Goal: Transaction & Acquisition: Purchase product/service

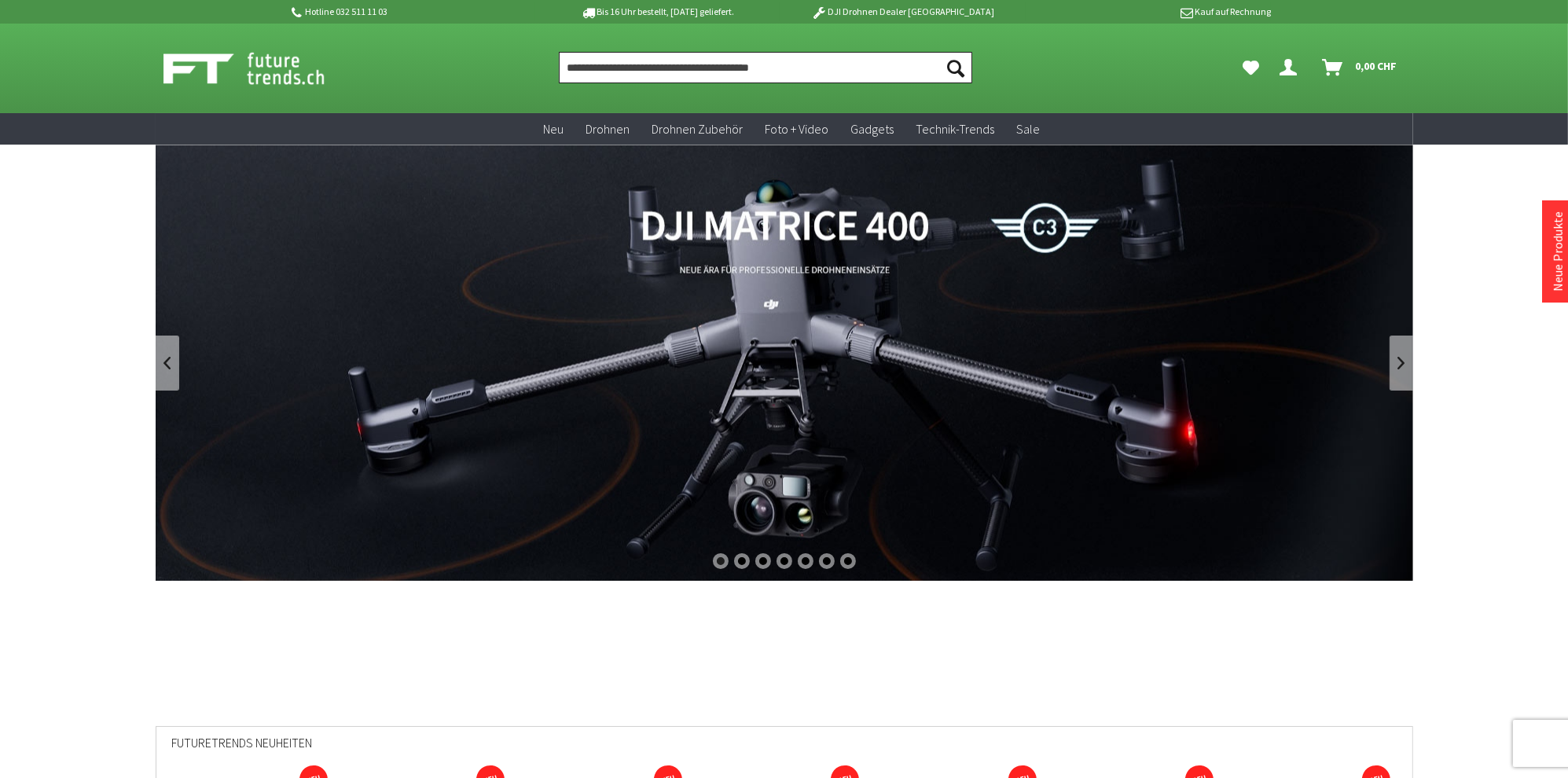
click at [627, 65] on input "Produkt, Marke, Kategorie, EAN, Artikelnummer…" at bounding box center [765, 67] width 413 height 31
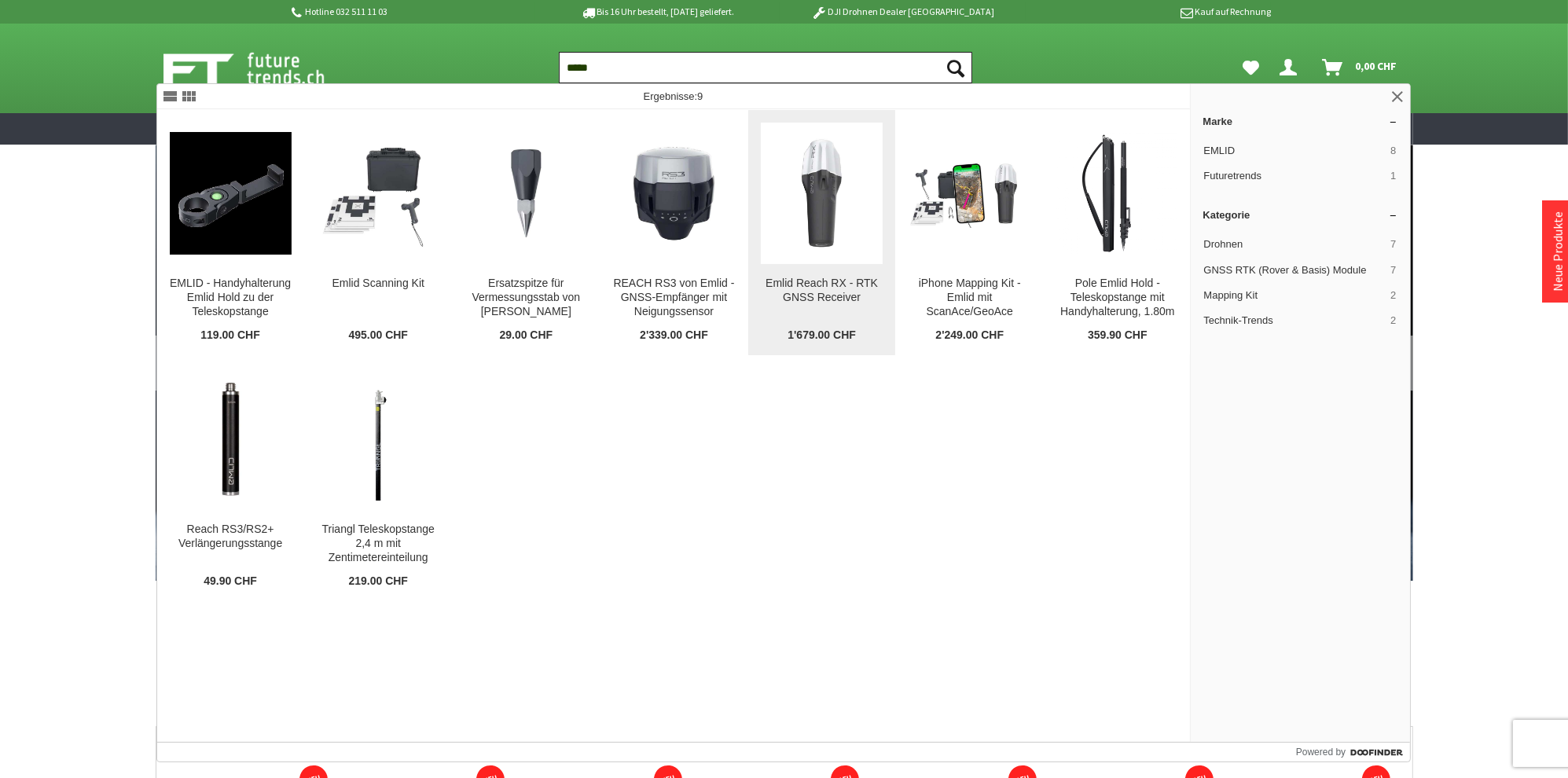
type input "*****"
click at [840, 235] on img at bounding box center [822, 193] width 122 height 122
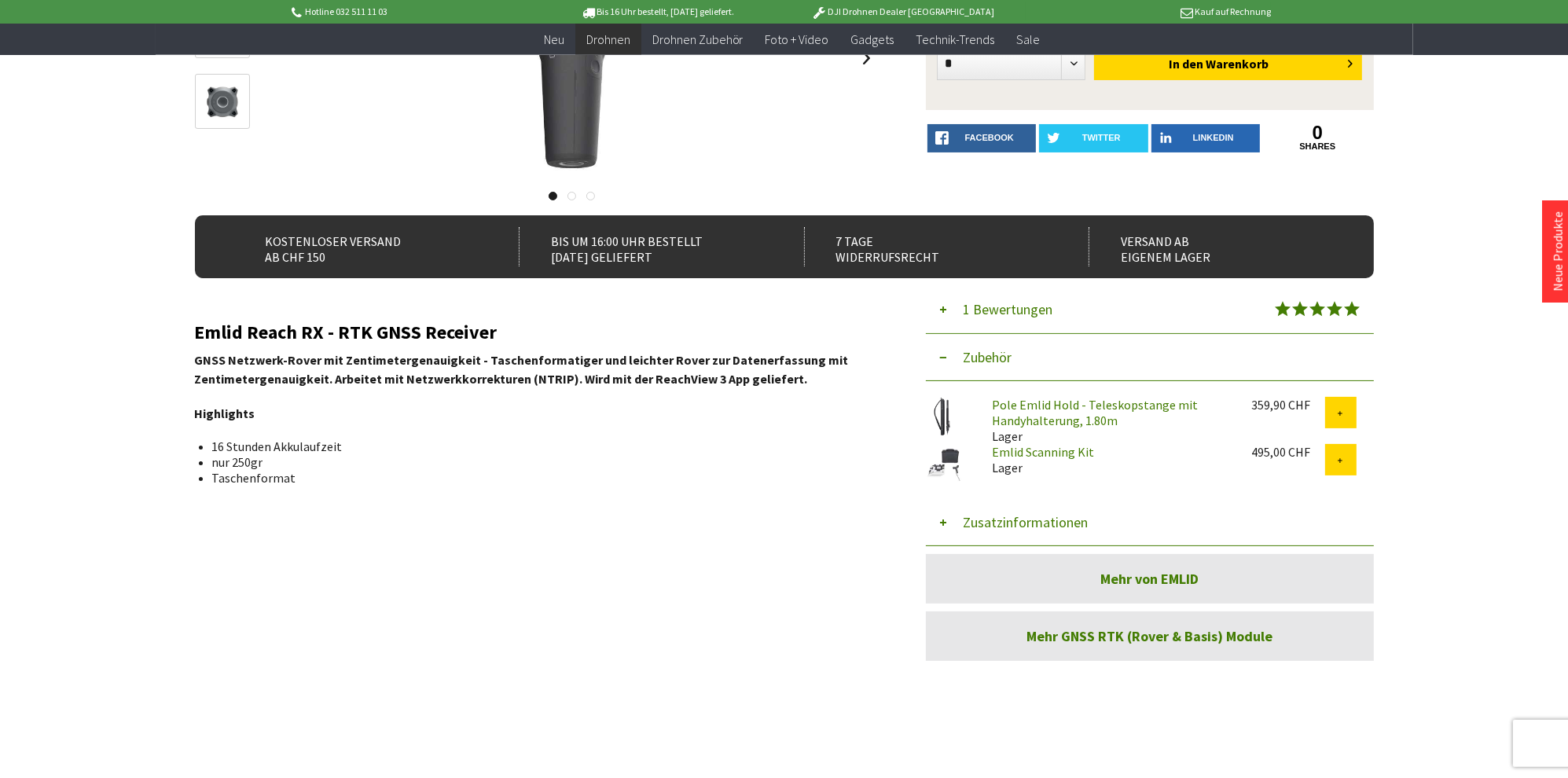
scroll to position [332, 0]
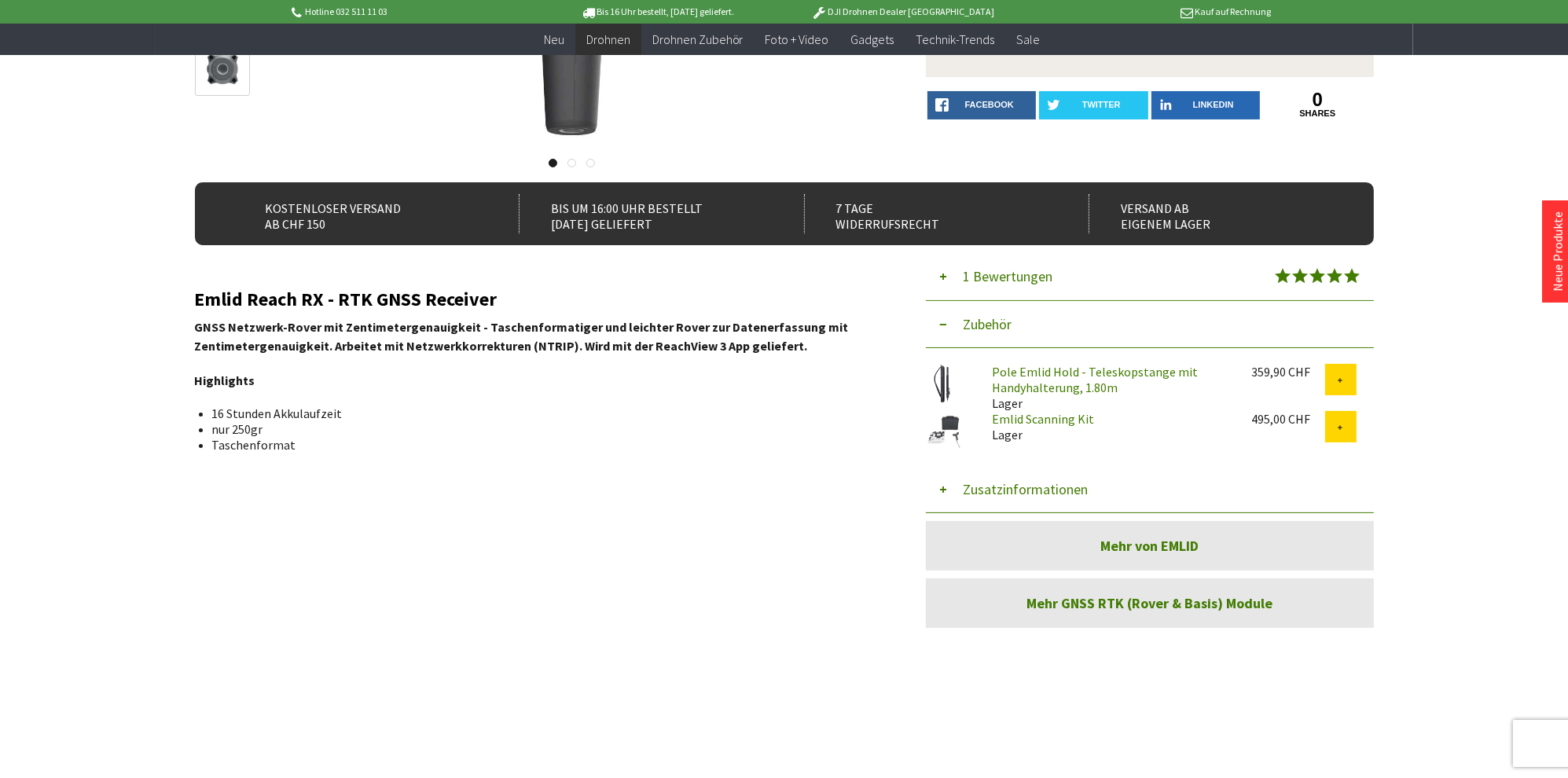
click at [950, 425] on img at bounding box center [945, 431] width 40 height 40
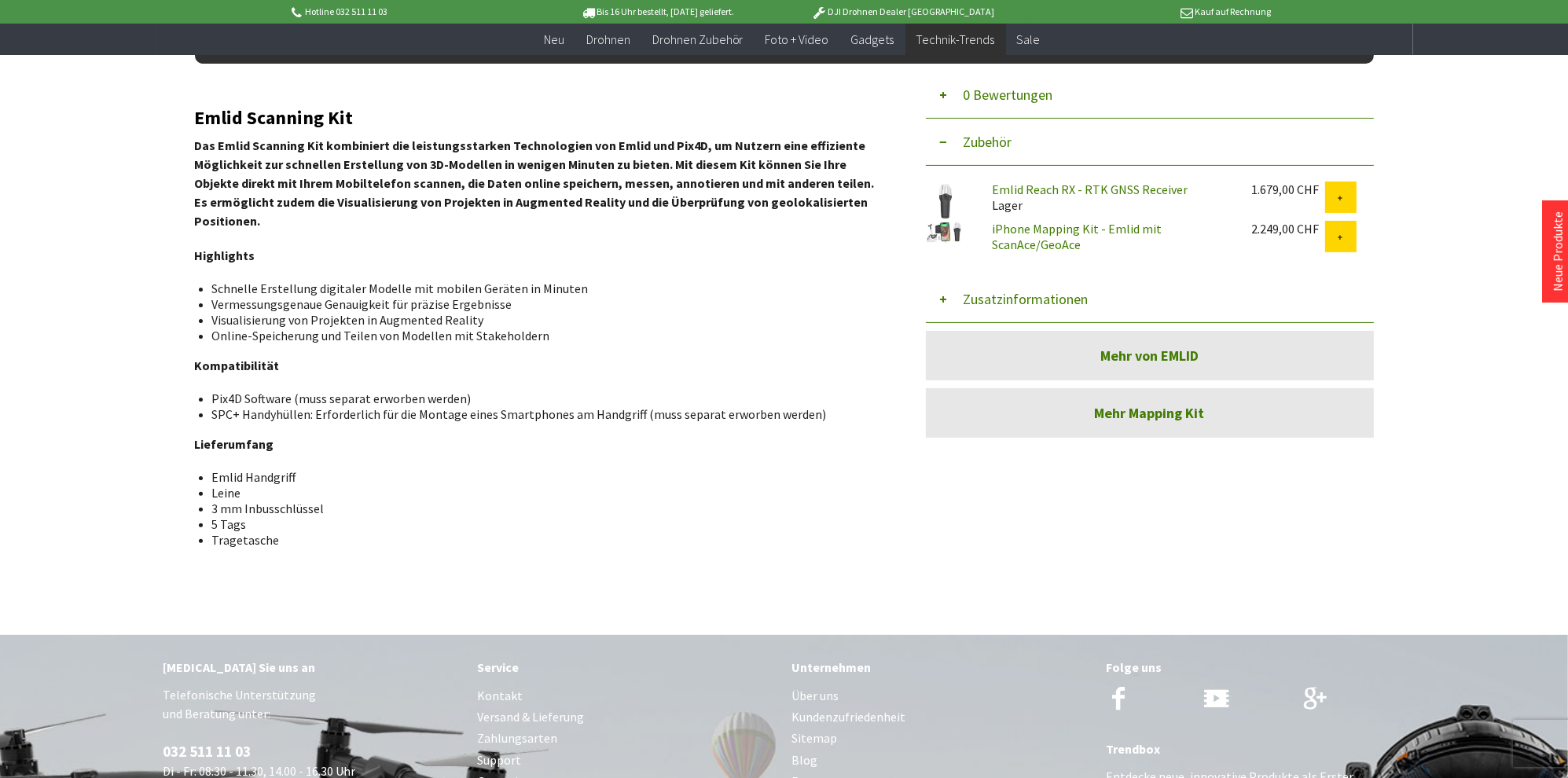
scroll to position [82, 0]
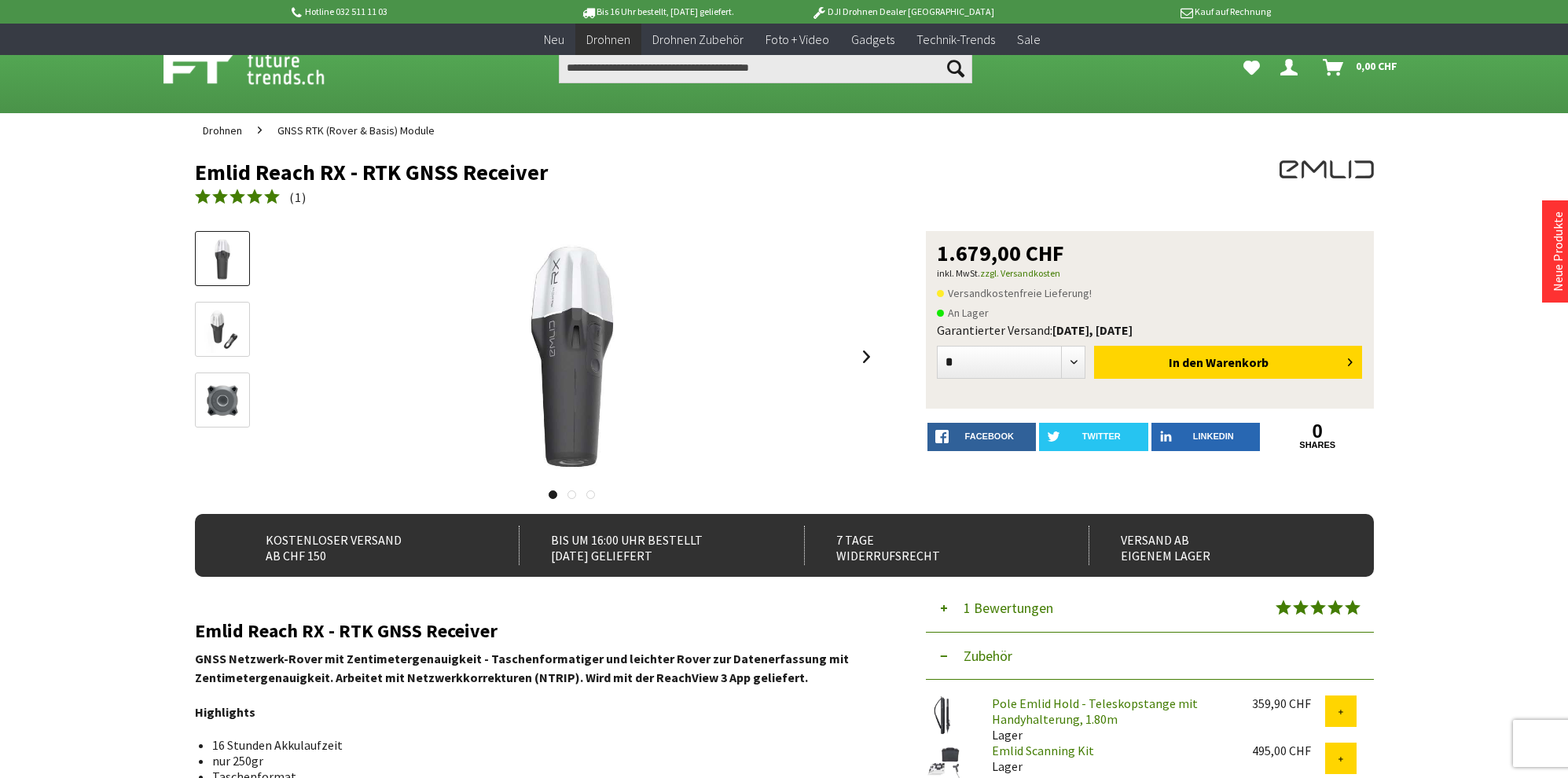
scroll to position [332, 0]
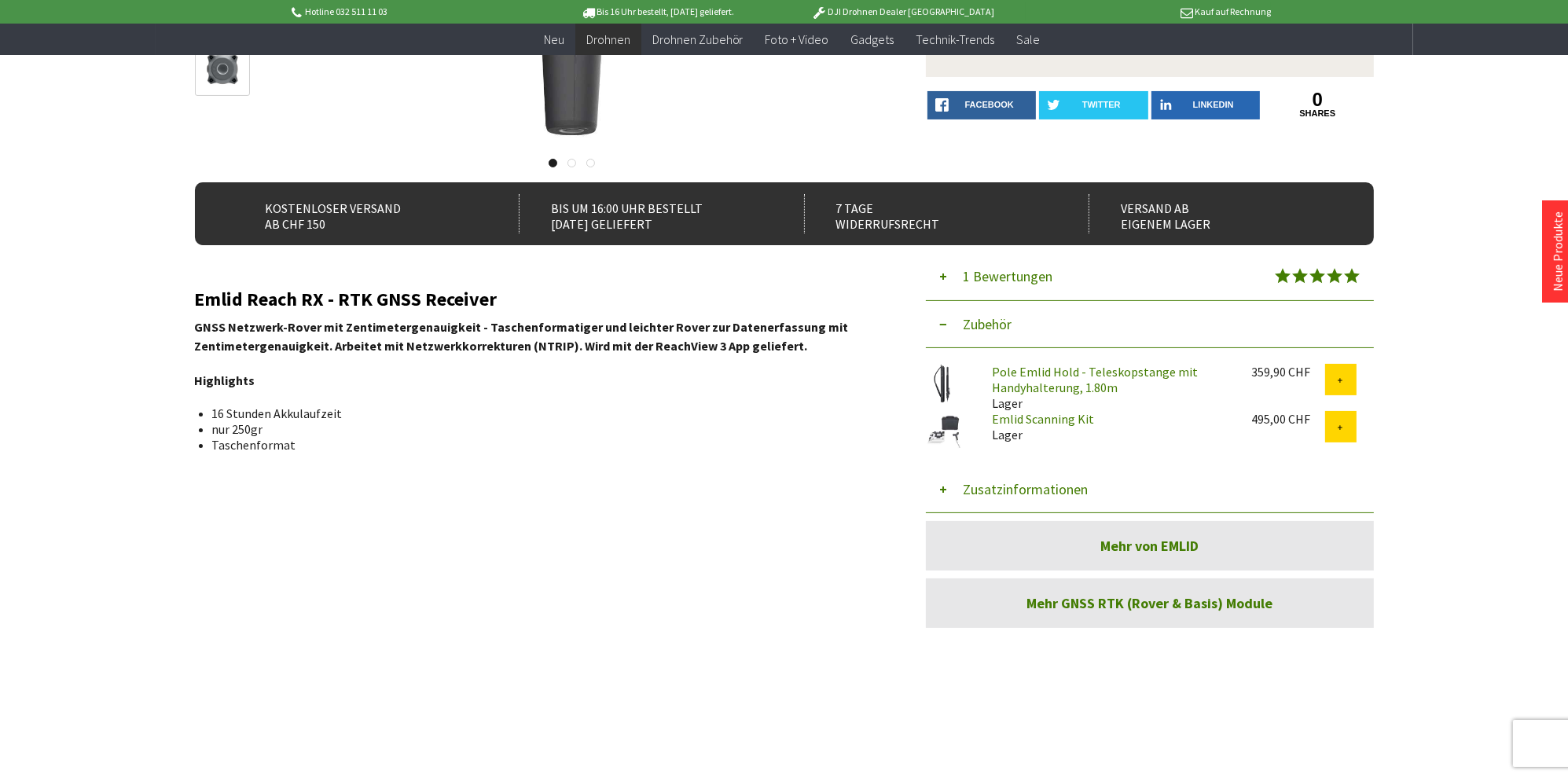
click at [1025, 372] on link "Pole Emlid Hold - Teleskopstange mit Handyhalterung, 1.80m" at bounding box center [1095, 380] width 206 height 31
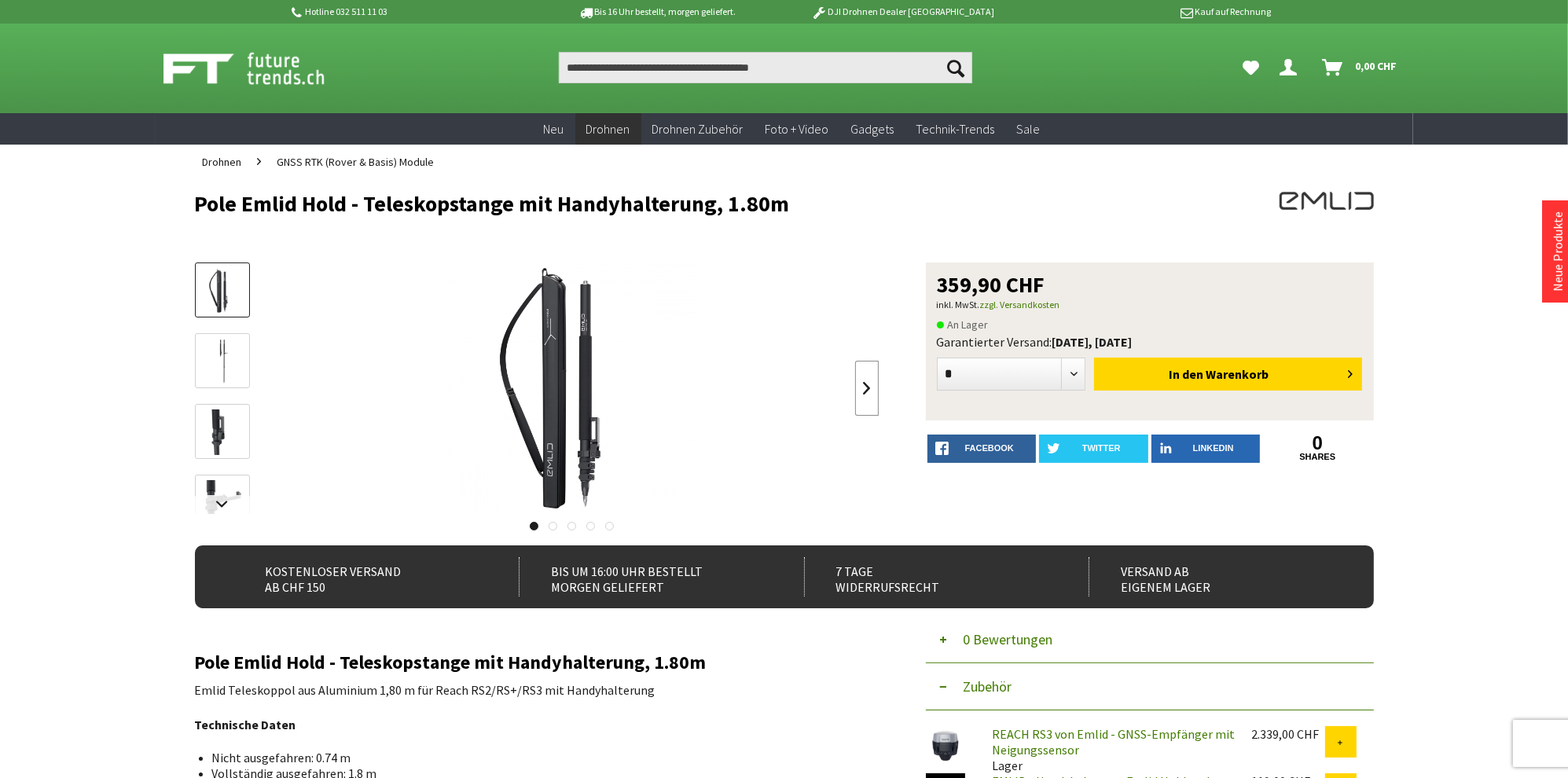
click at [857, 388] on link at bounding box center [868, 388] width 24 height 55
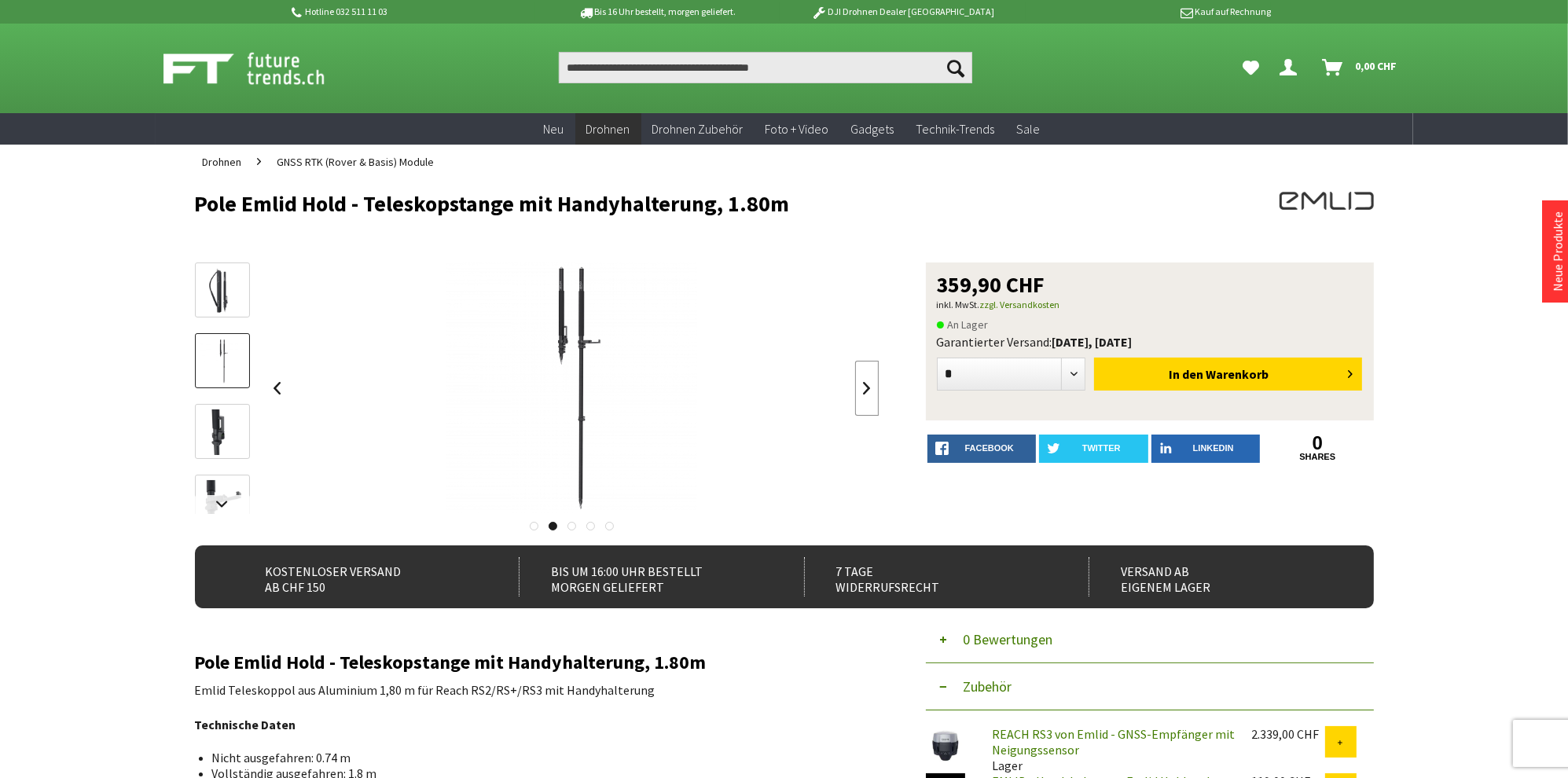
click at [857, 387] on link at bounding box center [868, 388] width 24 height 55
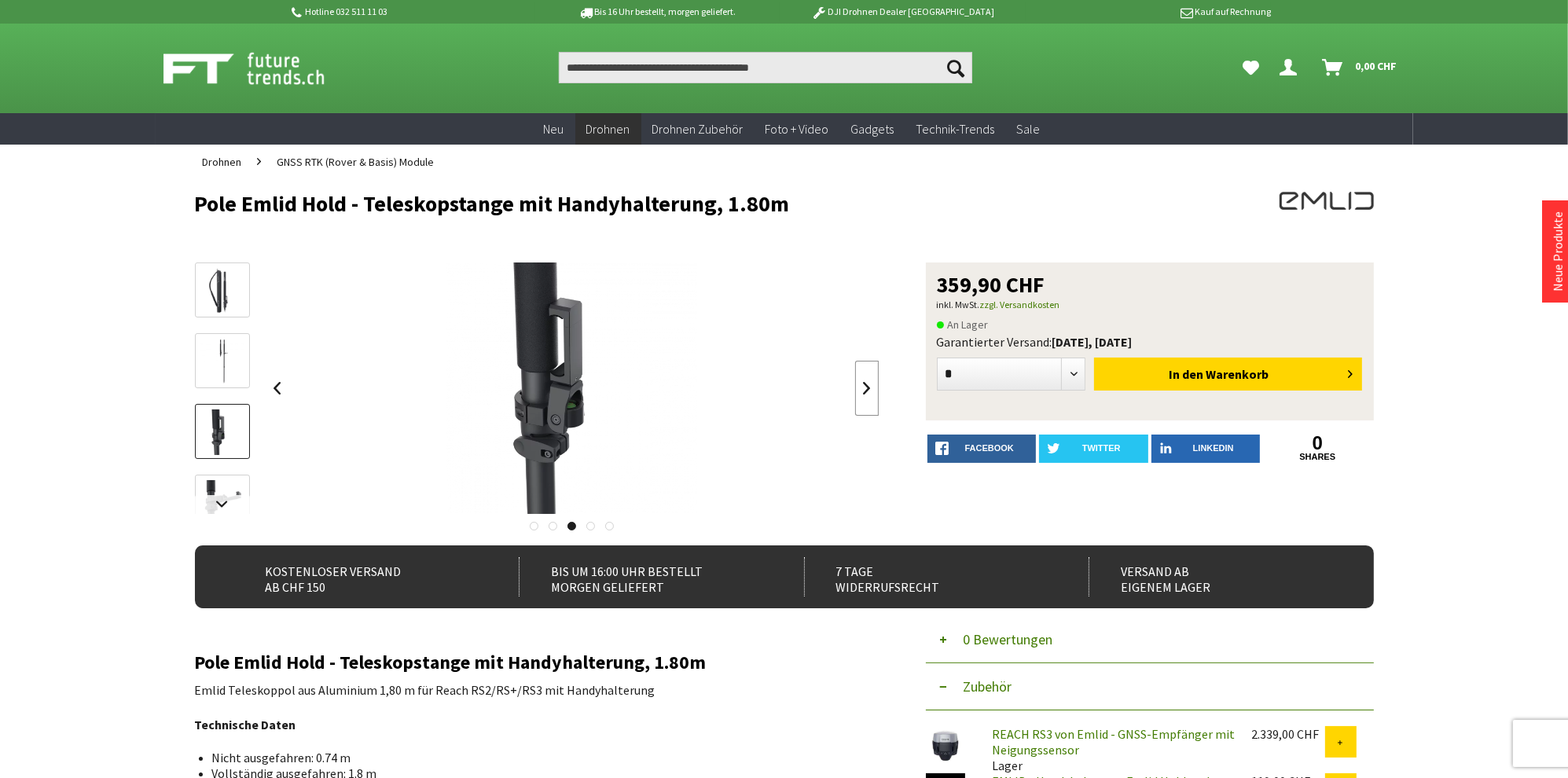
click at [857, 387] on link at bounding box center [868, 388] width 24 height 55
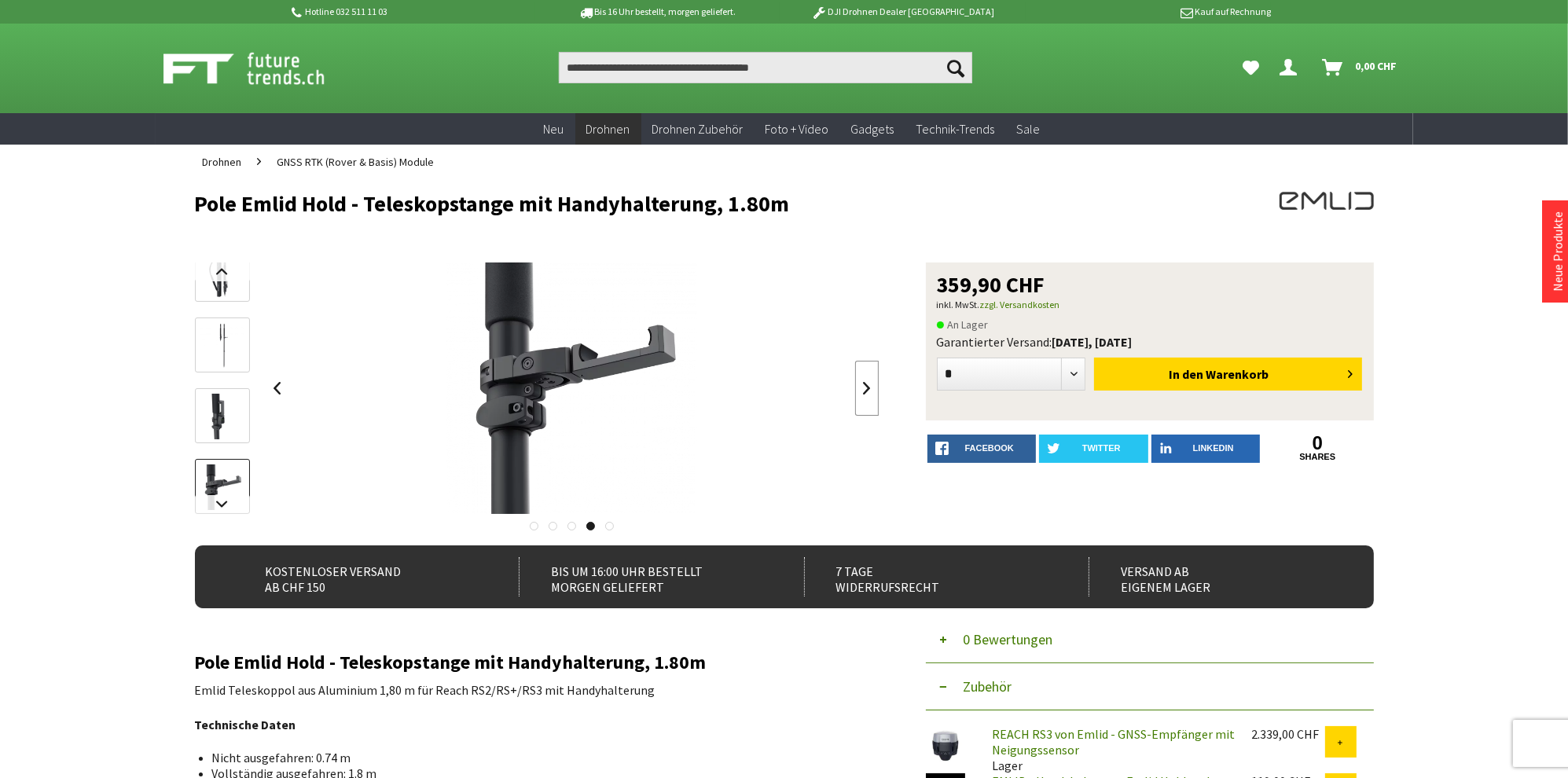
click at [857, 387] on link at bounding box center [868, 388] width 24 height 55
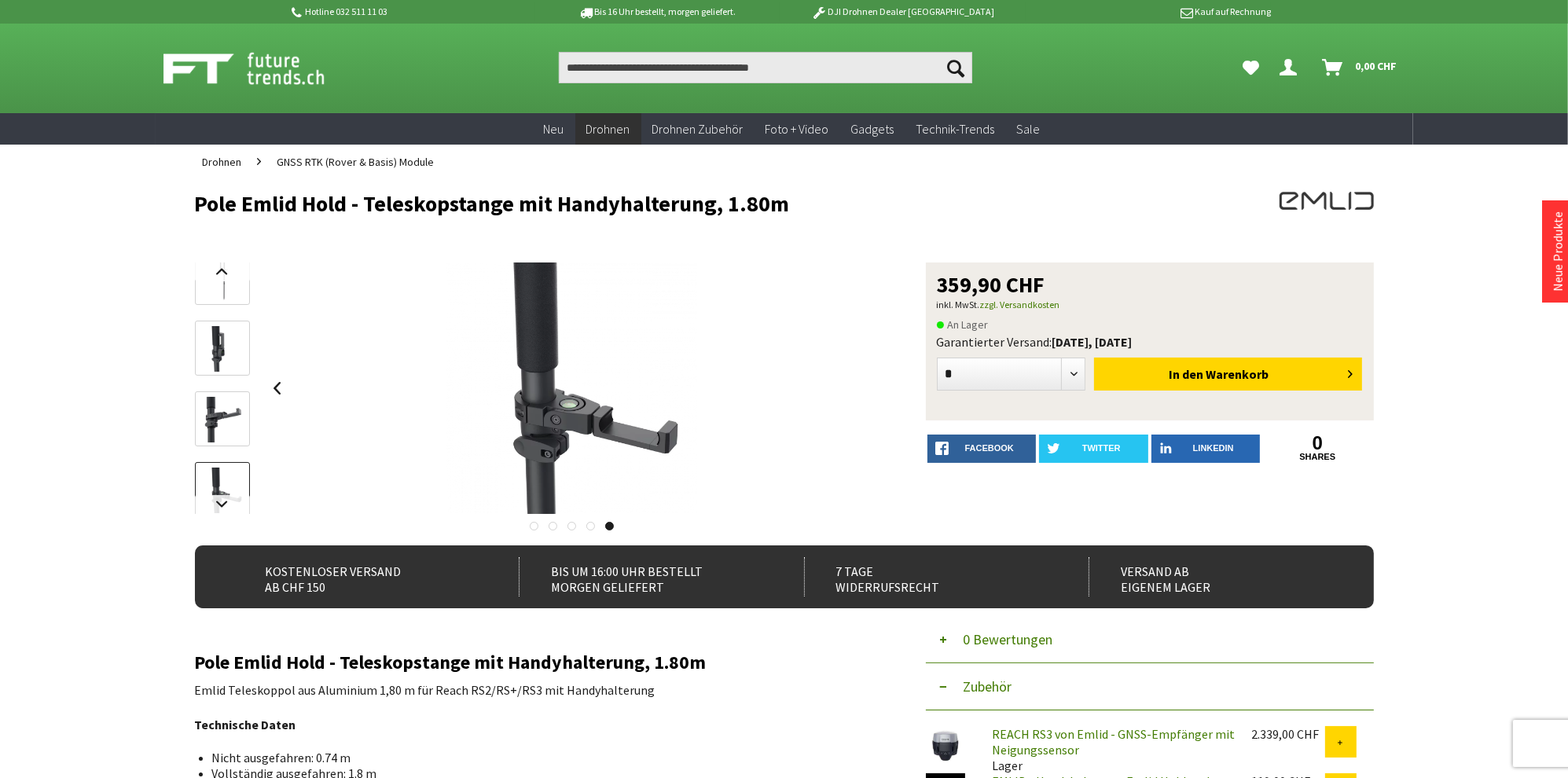
click at [857, 387] on div at bounding box center [573, 388] width 614 height 251
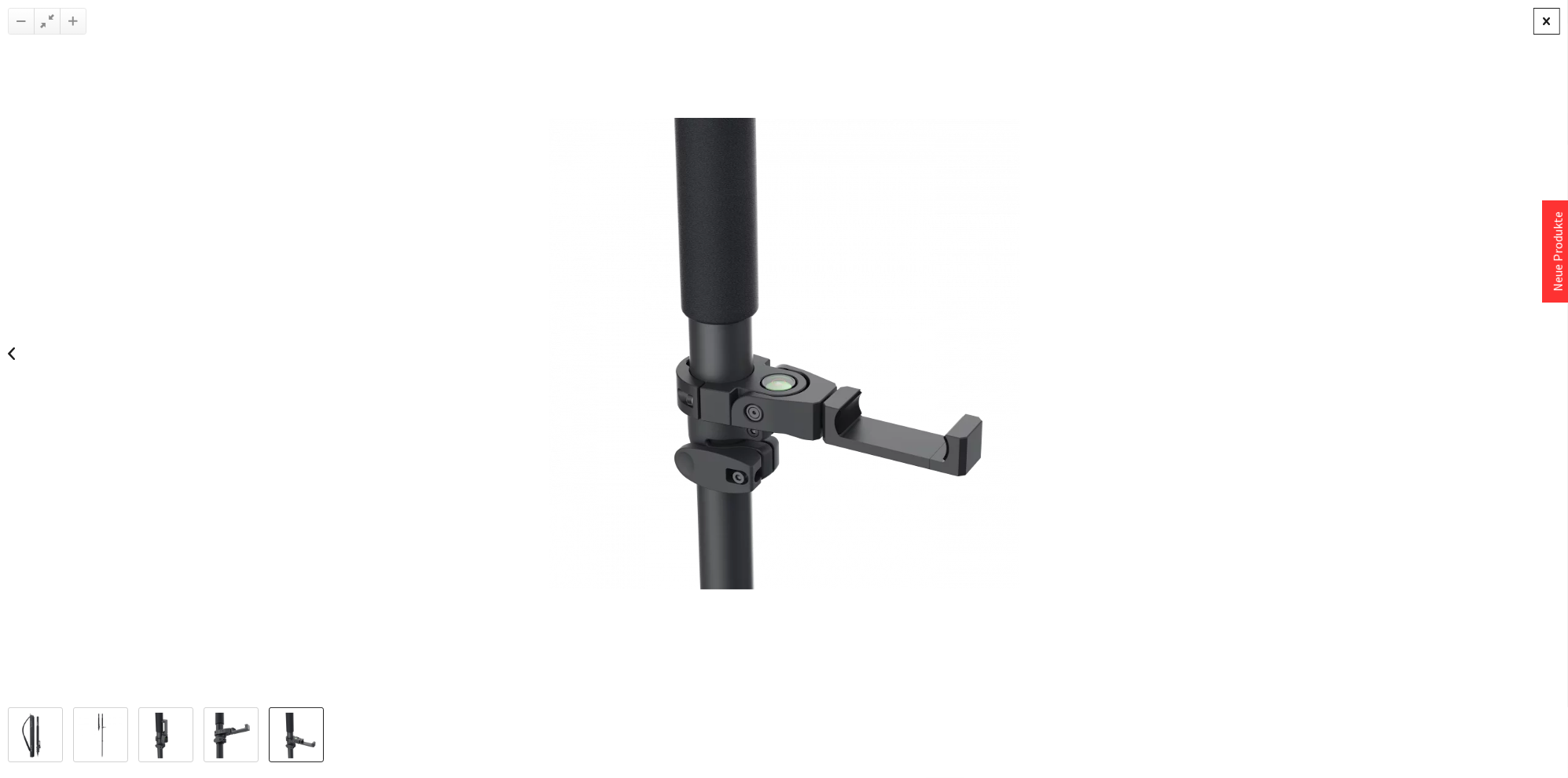
click at [1556, 23] on div at bounding box center [1547, 21] width 27 height 27
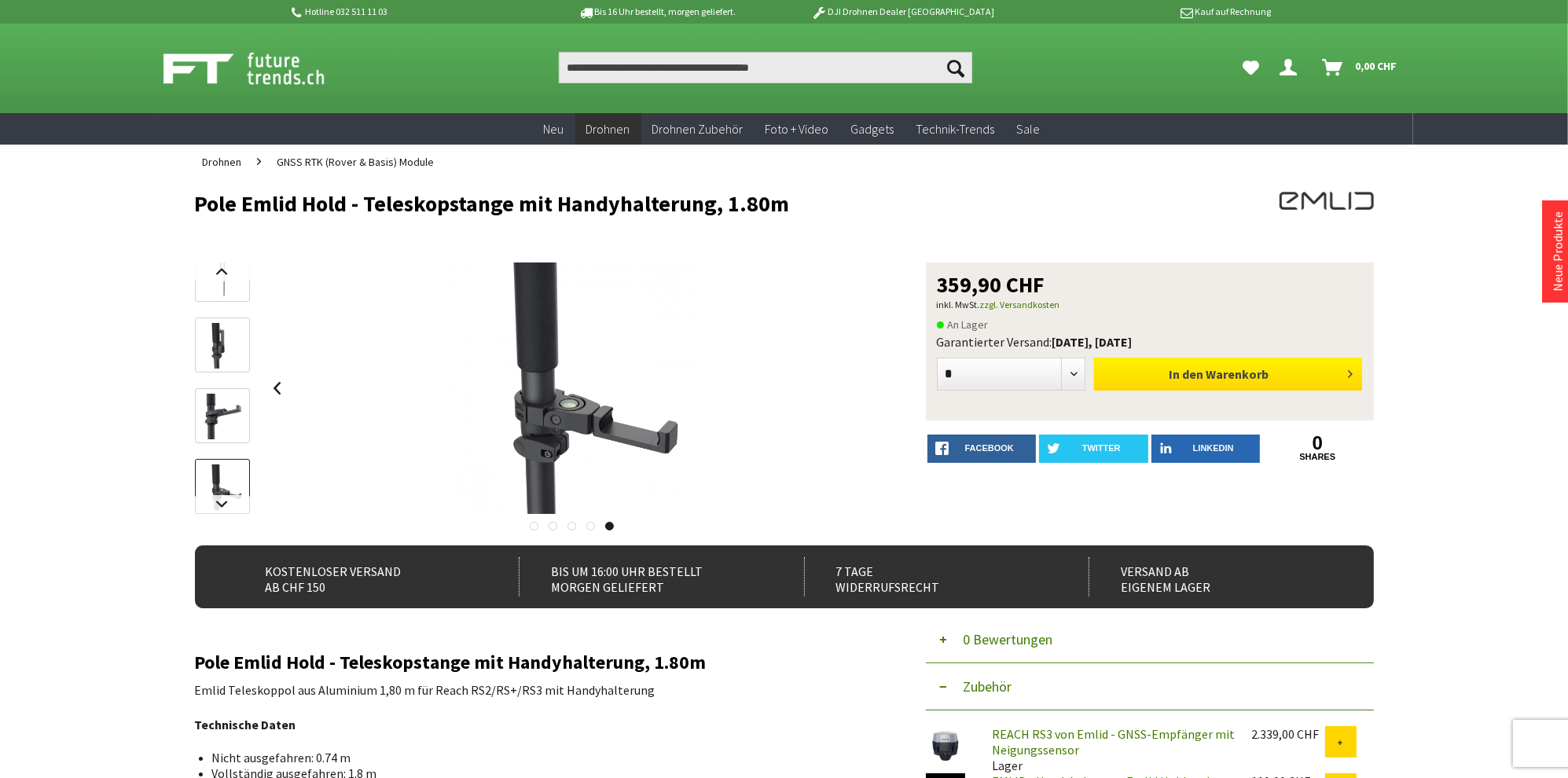
click at [1202, 378] on span "In den" at bounding box center [1185, 373] width 34 height 16
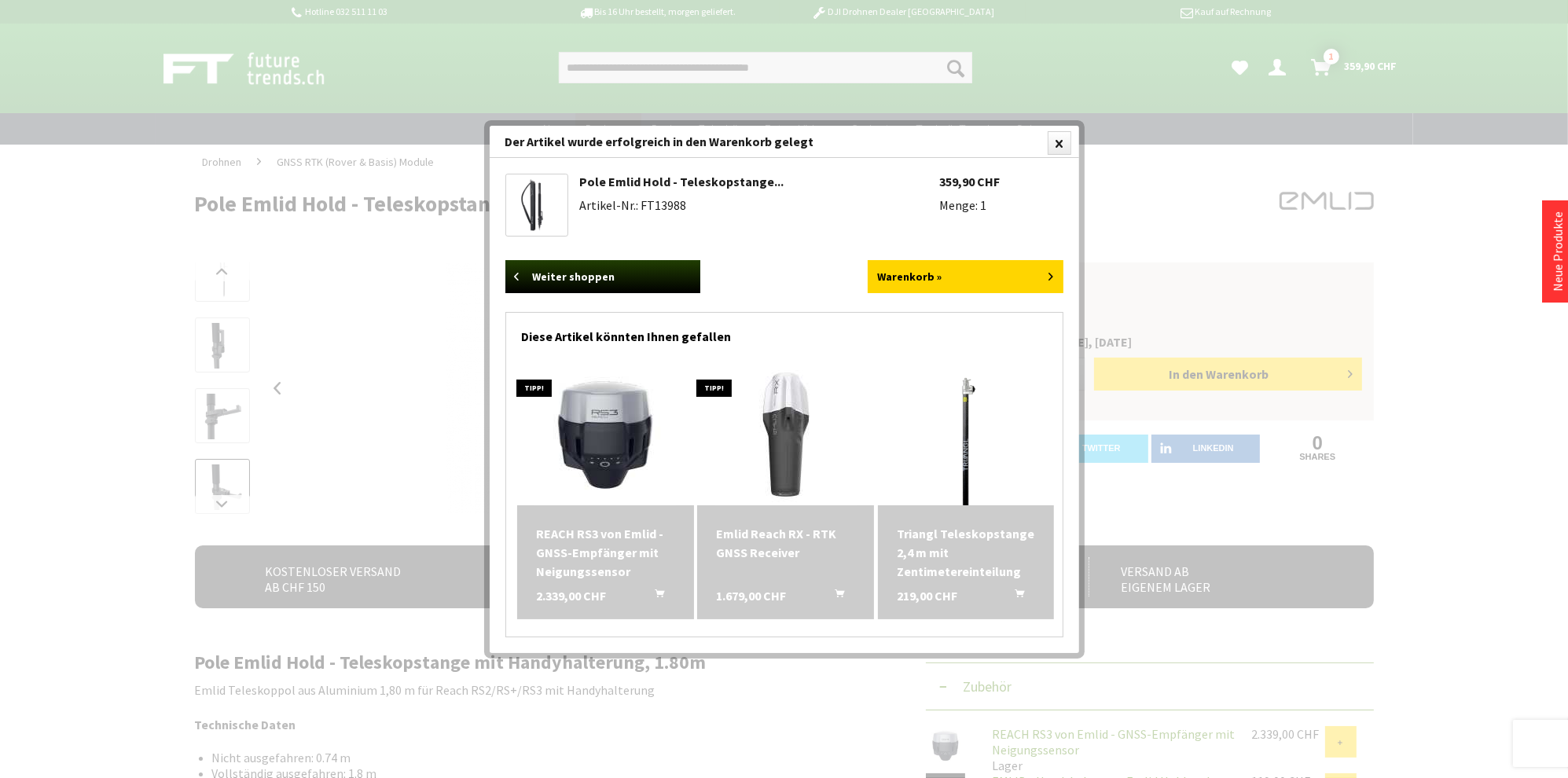
click at [784, 414] on img at bounding box center [785, 434] width 141 height 141
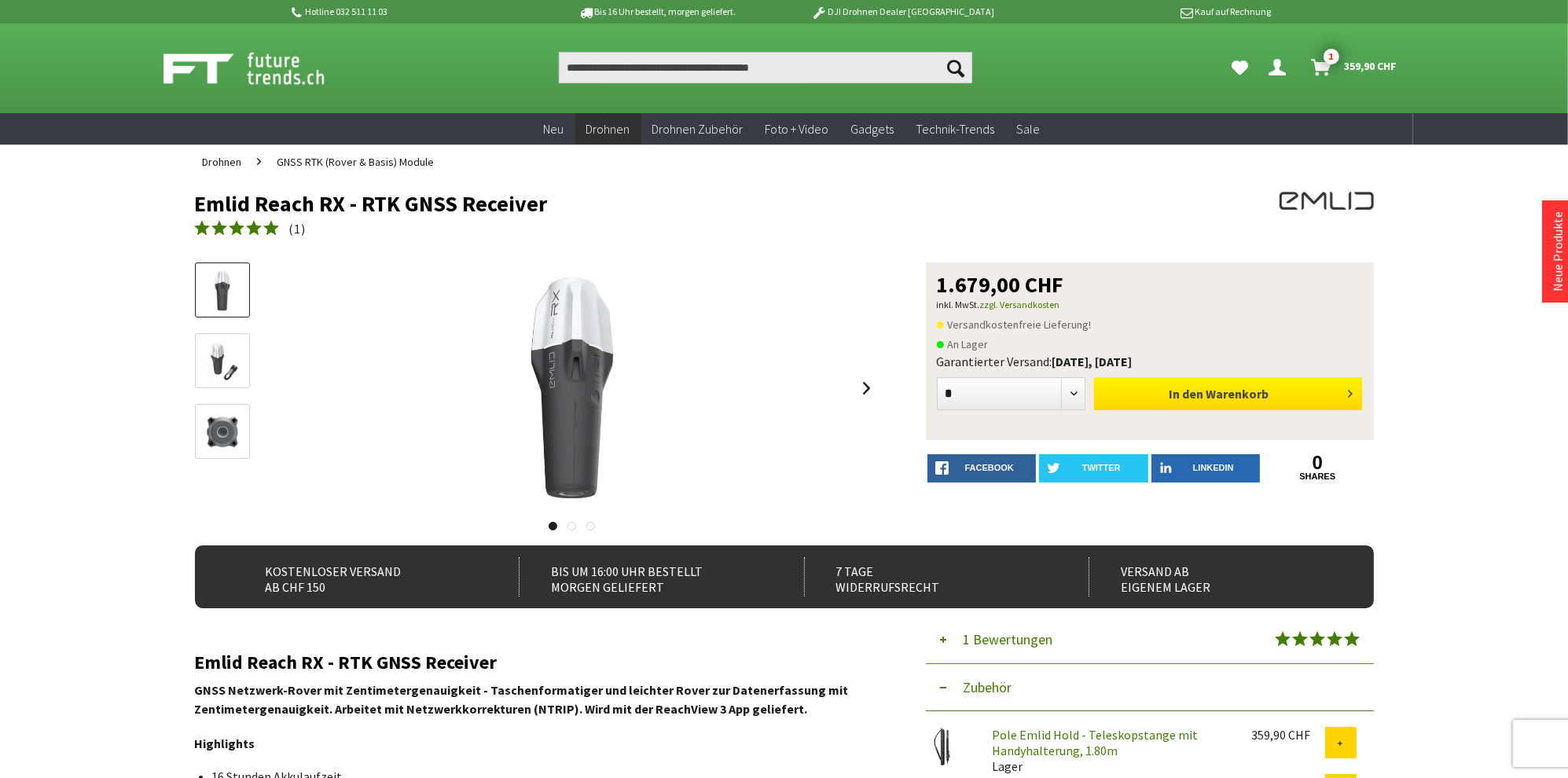
click at [1274, 402] on button "In den Warenkorb" at bounding box center [1228, 394] width 268 height 33
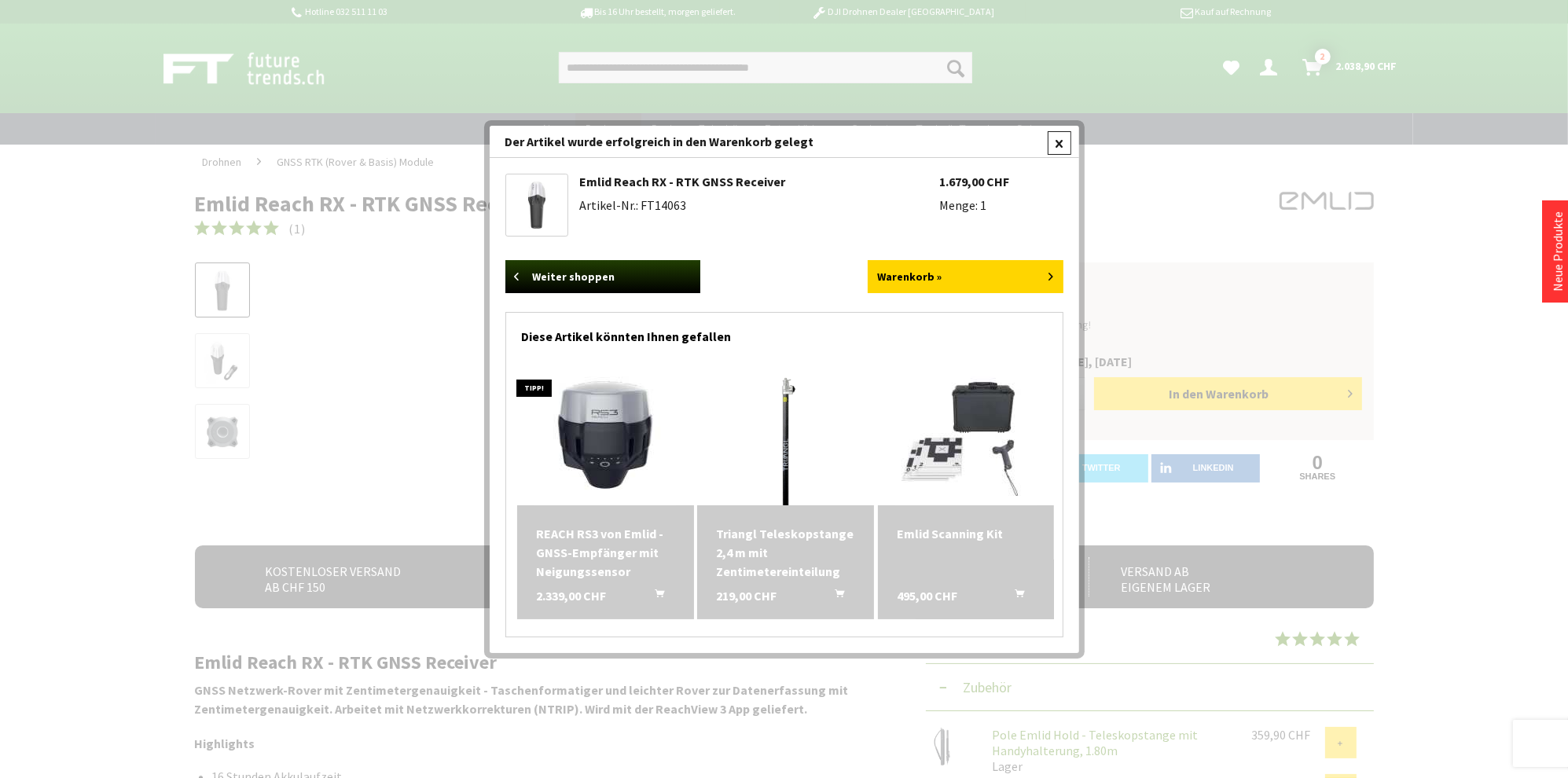
click at [1059, 143] on div at bounding box center [1060, 143] width 24 height 24
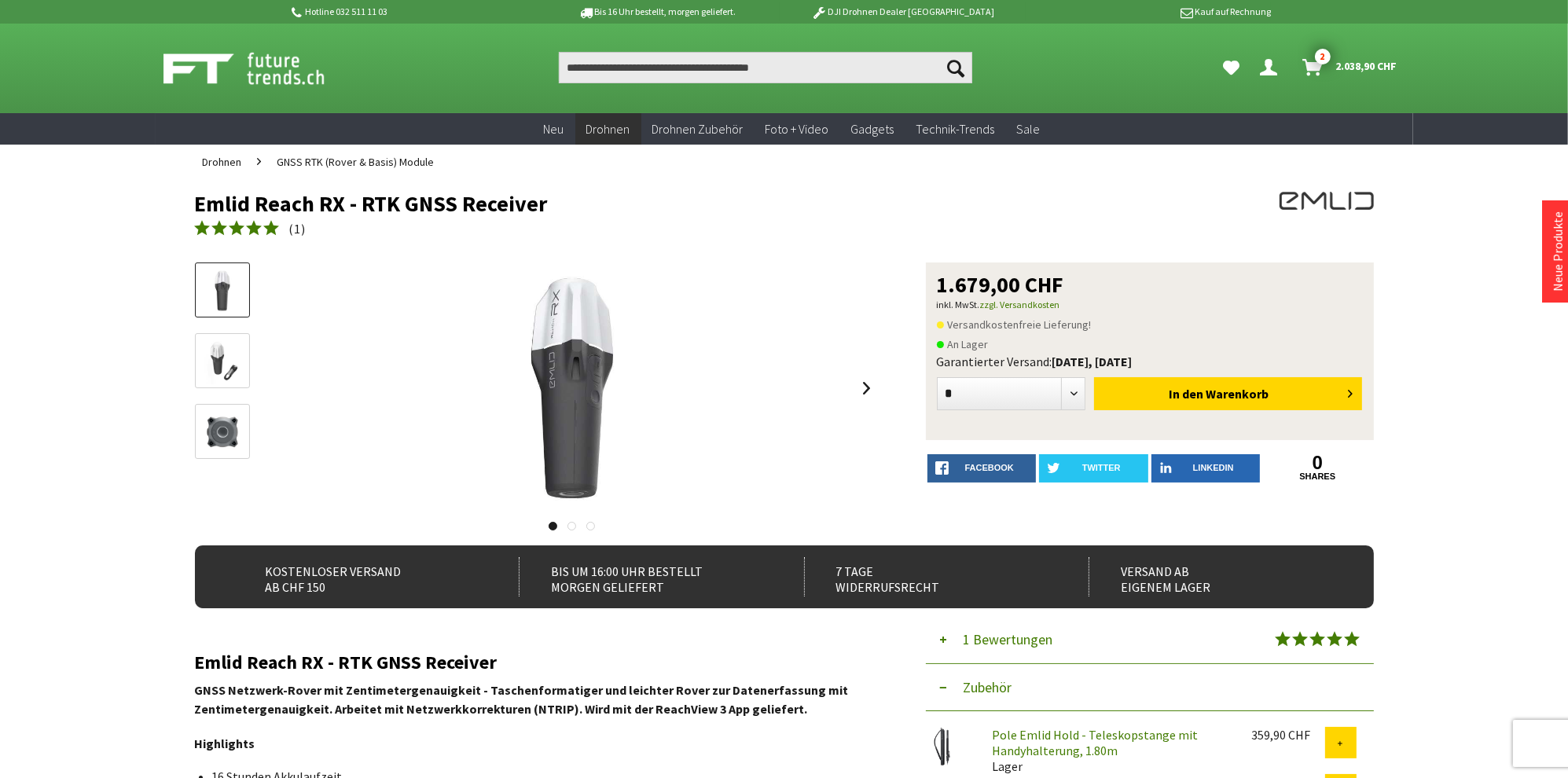
click at [1268, 67] on icon "Dein Konto" at bounding box center [1270, 62] width 18 height 13
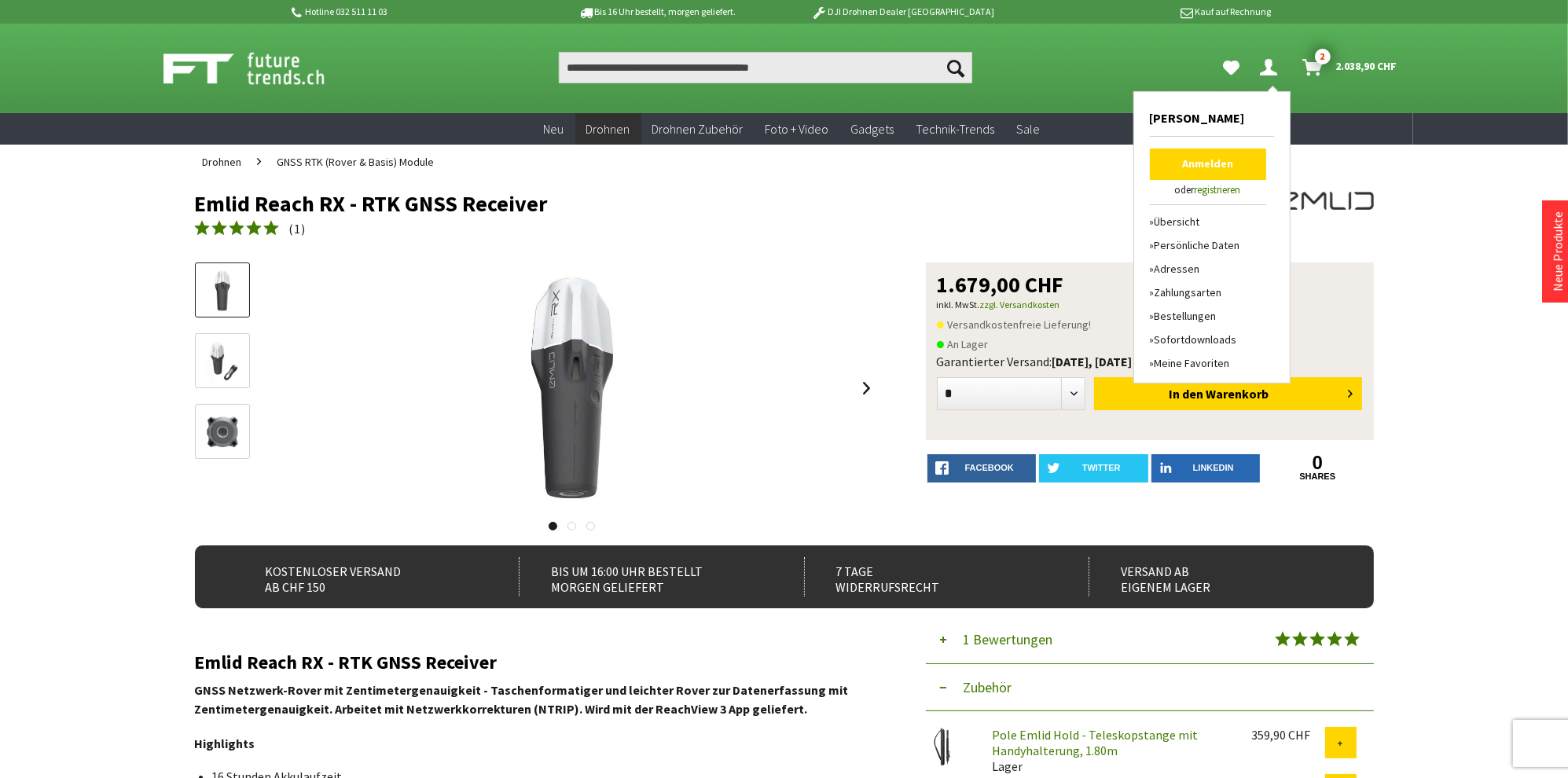
click at [1207, 167] on link "Anmelden" at bounding box center [1209, 164] width 116 height 31
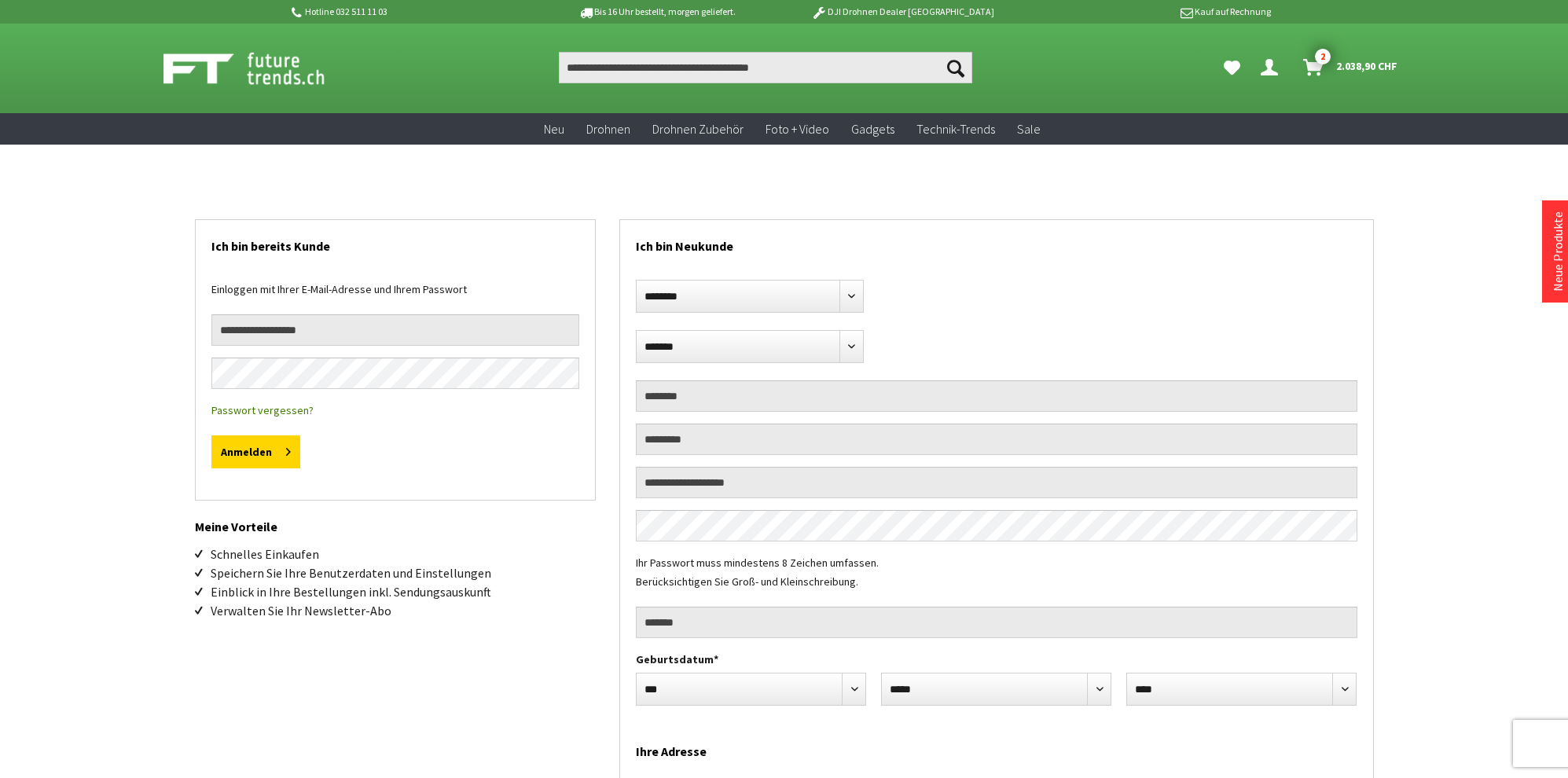
select select "**"
click at [303, 325] on input "email" at bounding box center [395, 330] width 368 height 31
type input "**********"
click at [262, 455] on button "Anmelden" at bounding box center [256, 452] width 89 height 33
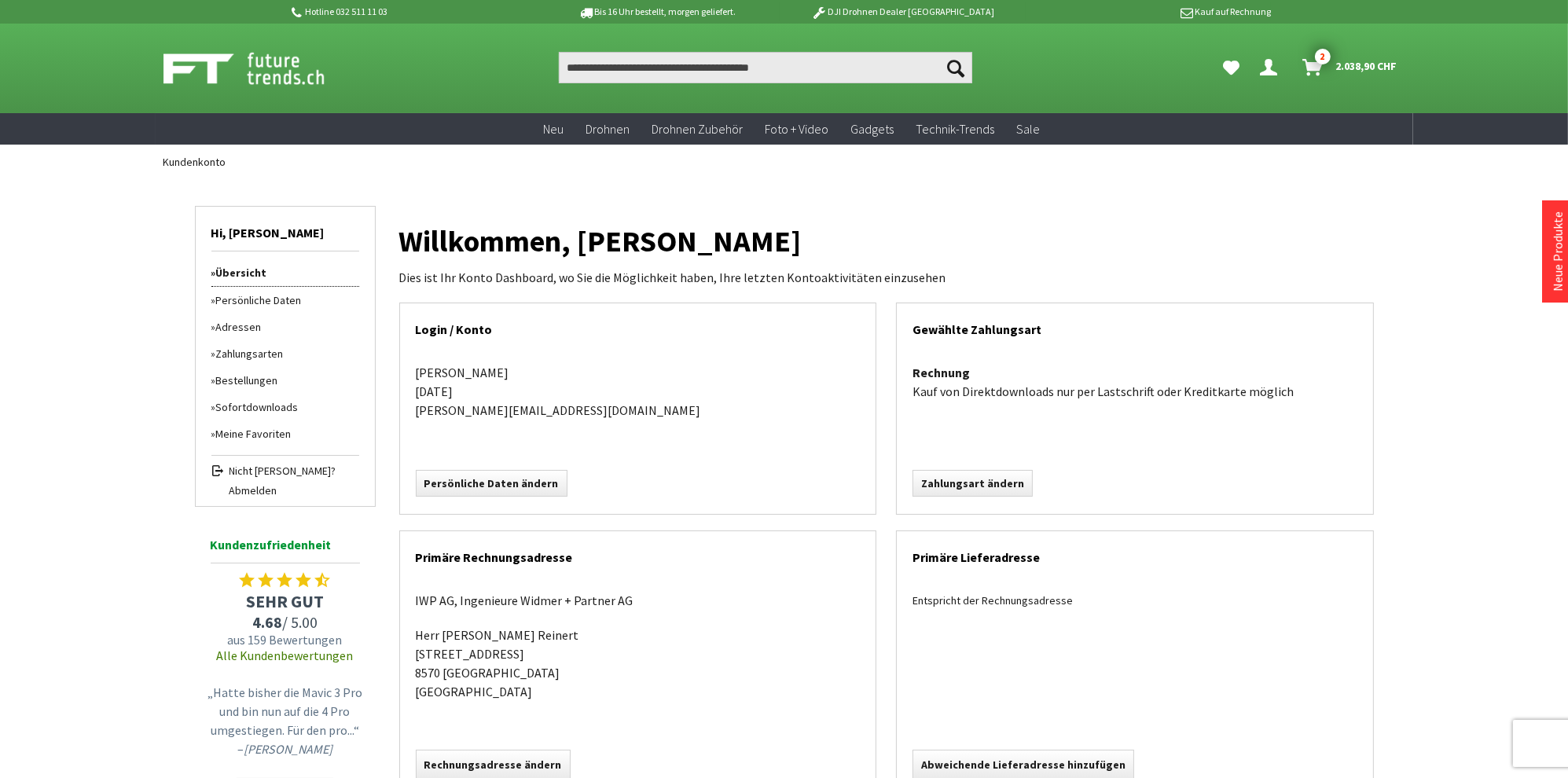
click at [1056, 225] on h1 "Willkommen, [PERSON_NAME]" at bounding box center [886, 241] width 975 height 54
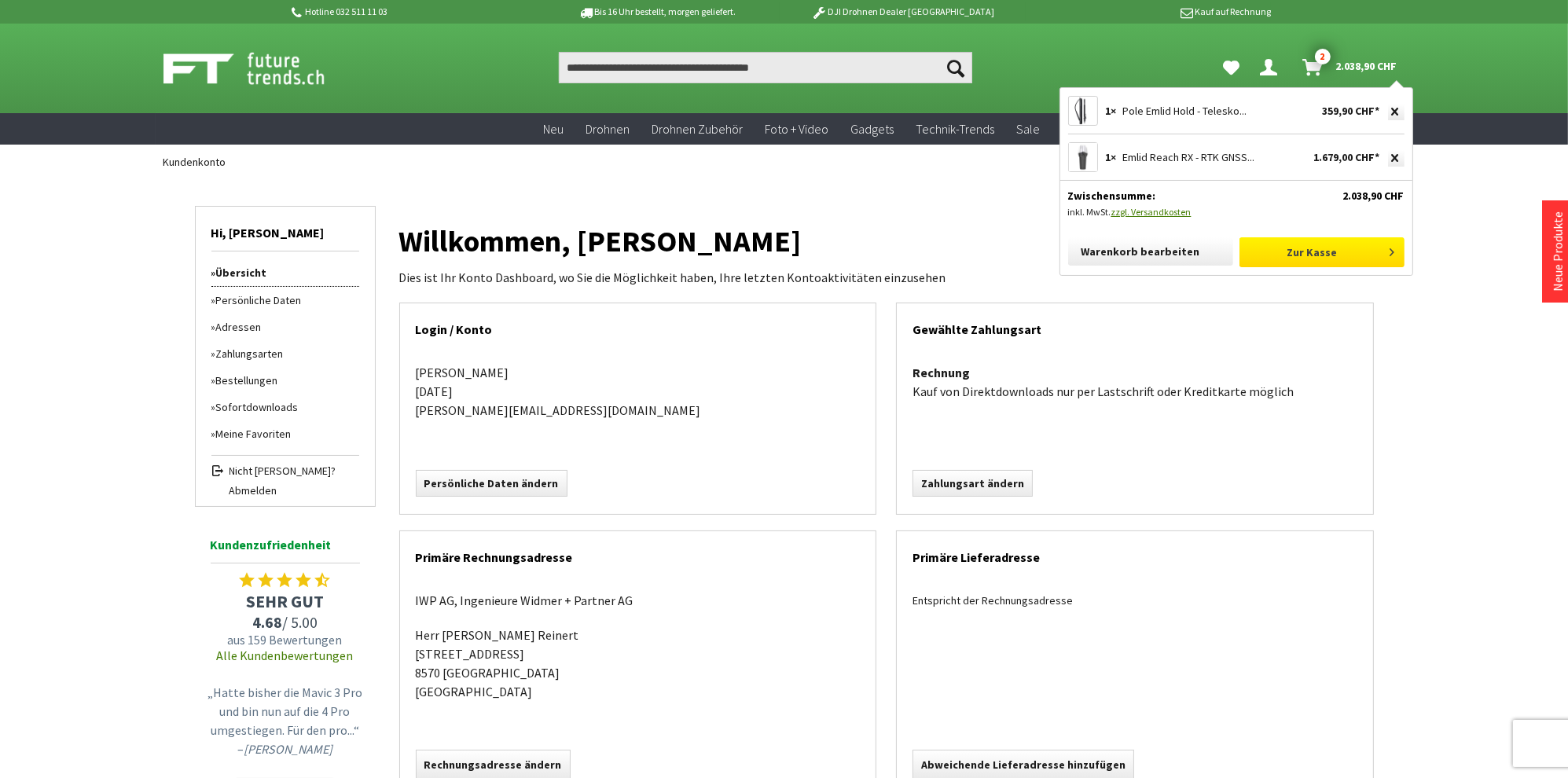
click at [1349, 253] on link "Zur Kasse" at bounding box center [1322, 252] width 165 height 30
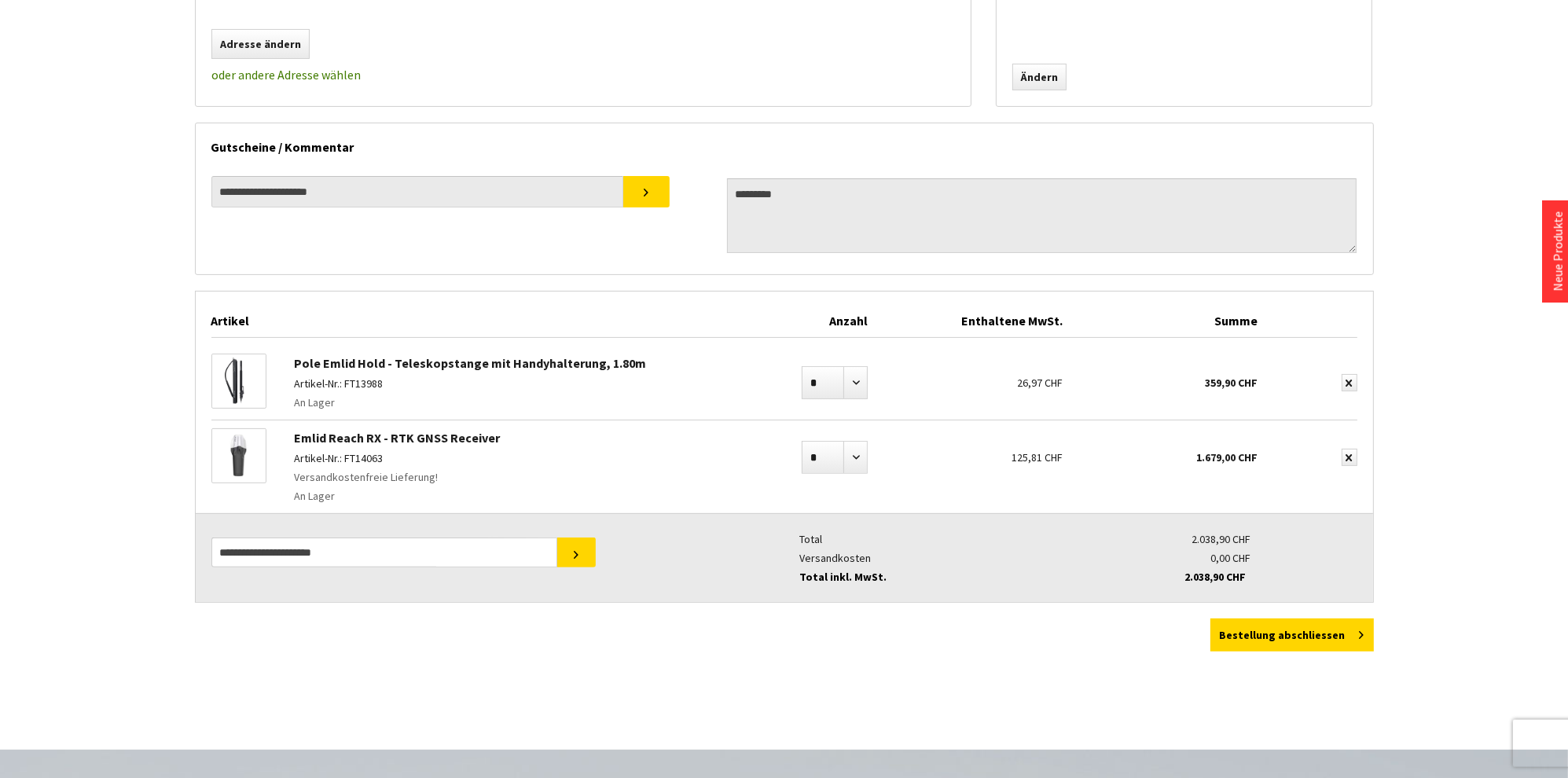
scroll to position [498, 0]
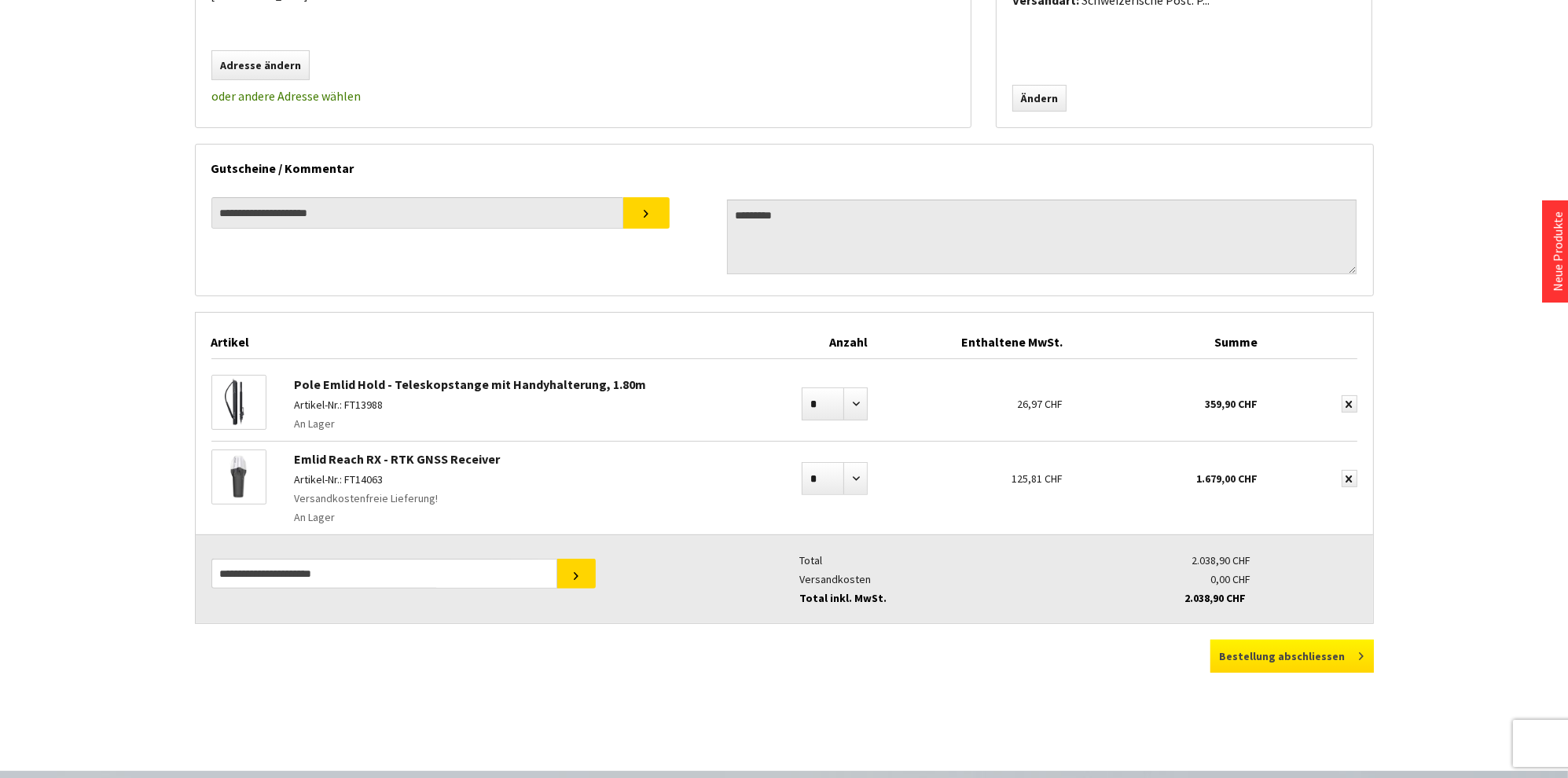
click at [1323, 650] on button "Bestellung abschliessen" at bounding box center [1292, 657] width 164 height 33
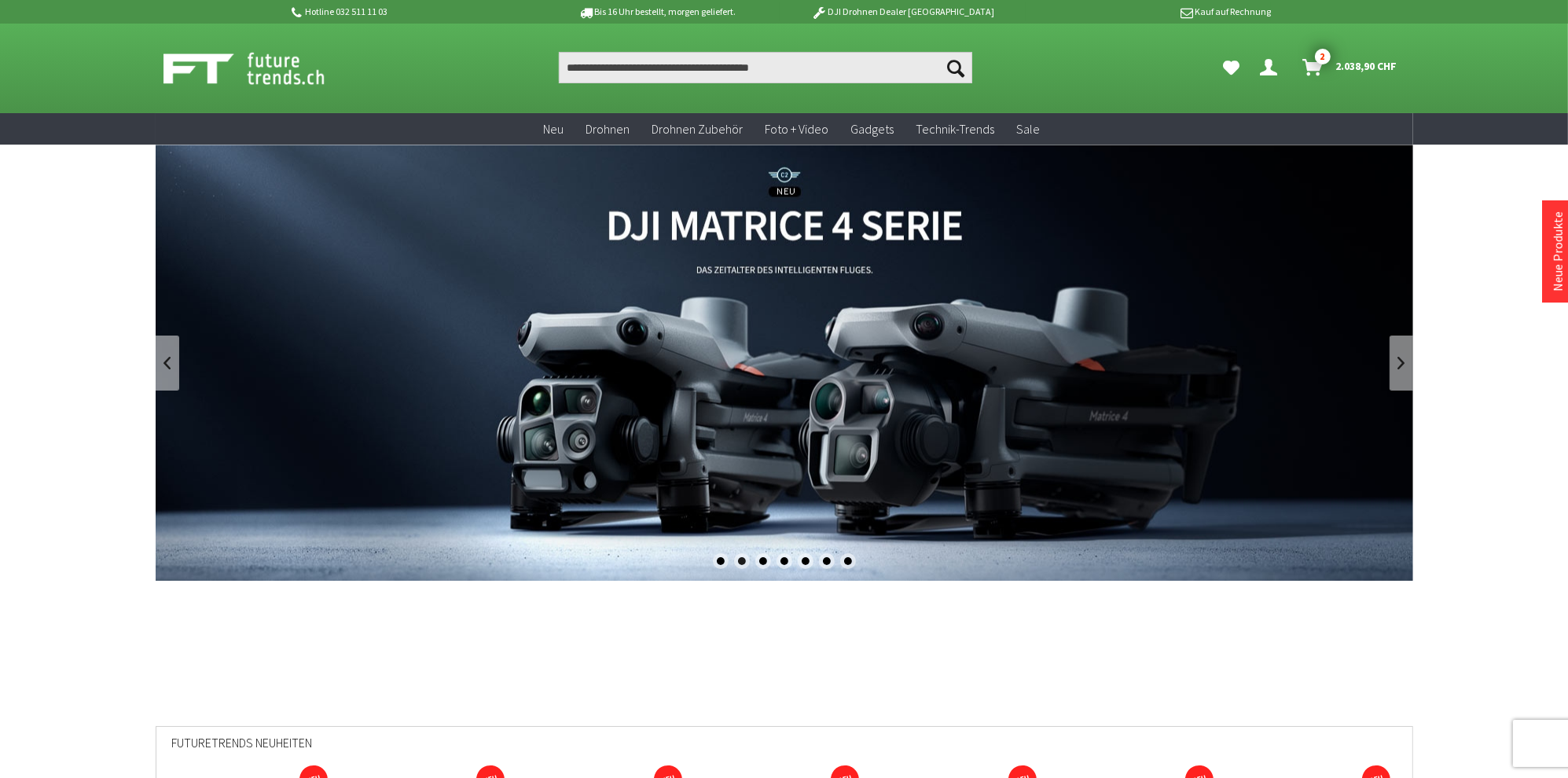
click at [1267, 66] on icon "Hi, Harald - Dein Konto" at bounding box center [1270, 62] width 18 height 13
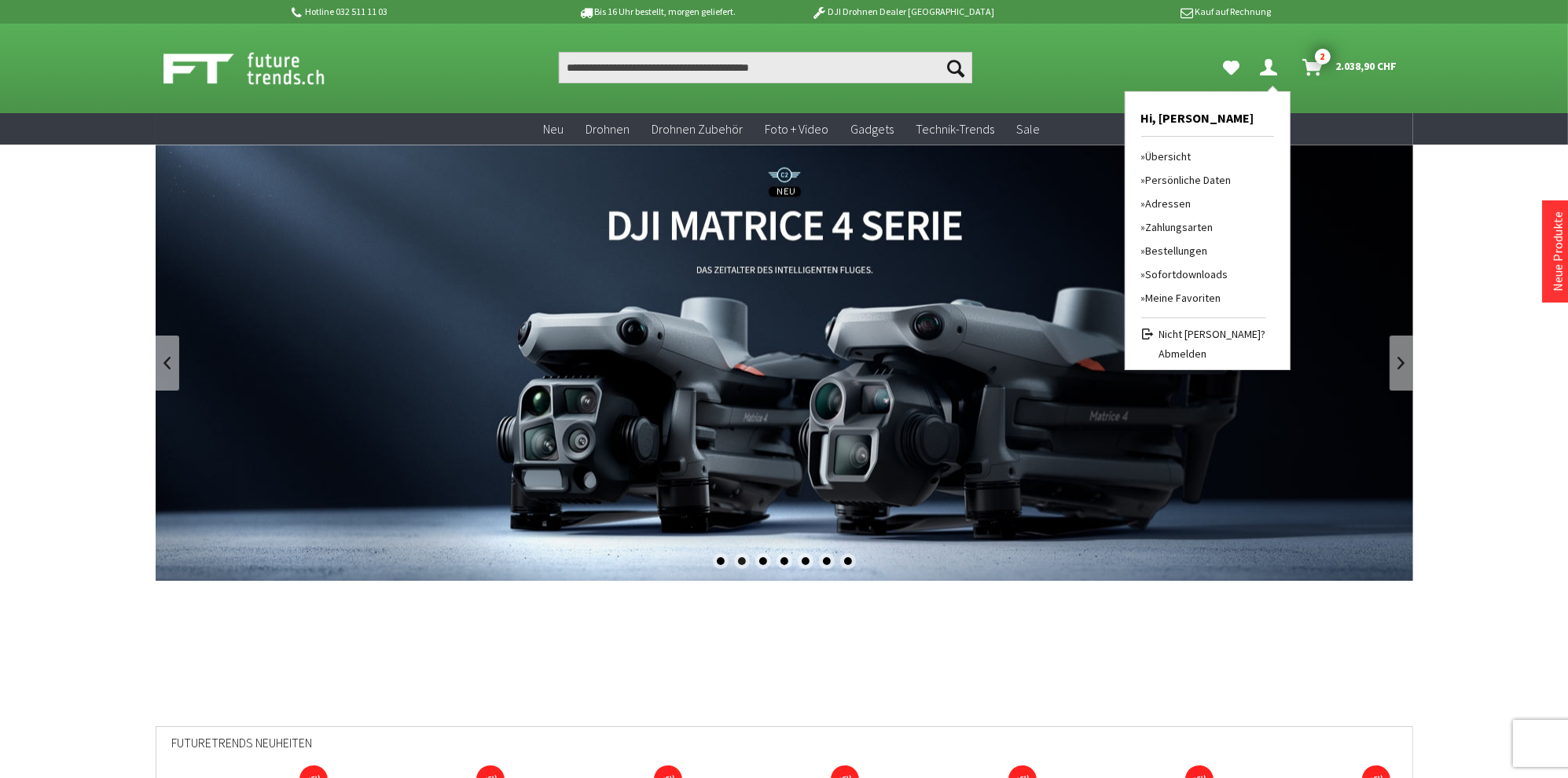
click at [1204, 250] on link "Bestellungen" at bounding box center [1203, 251] width 125 height 24
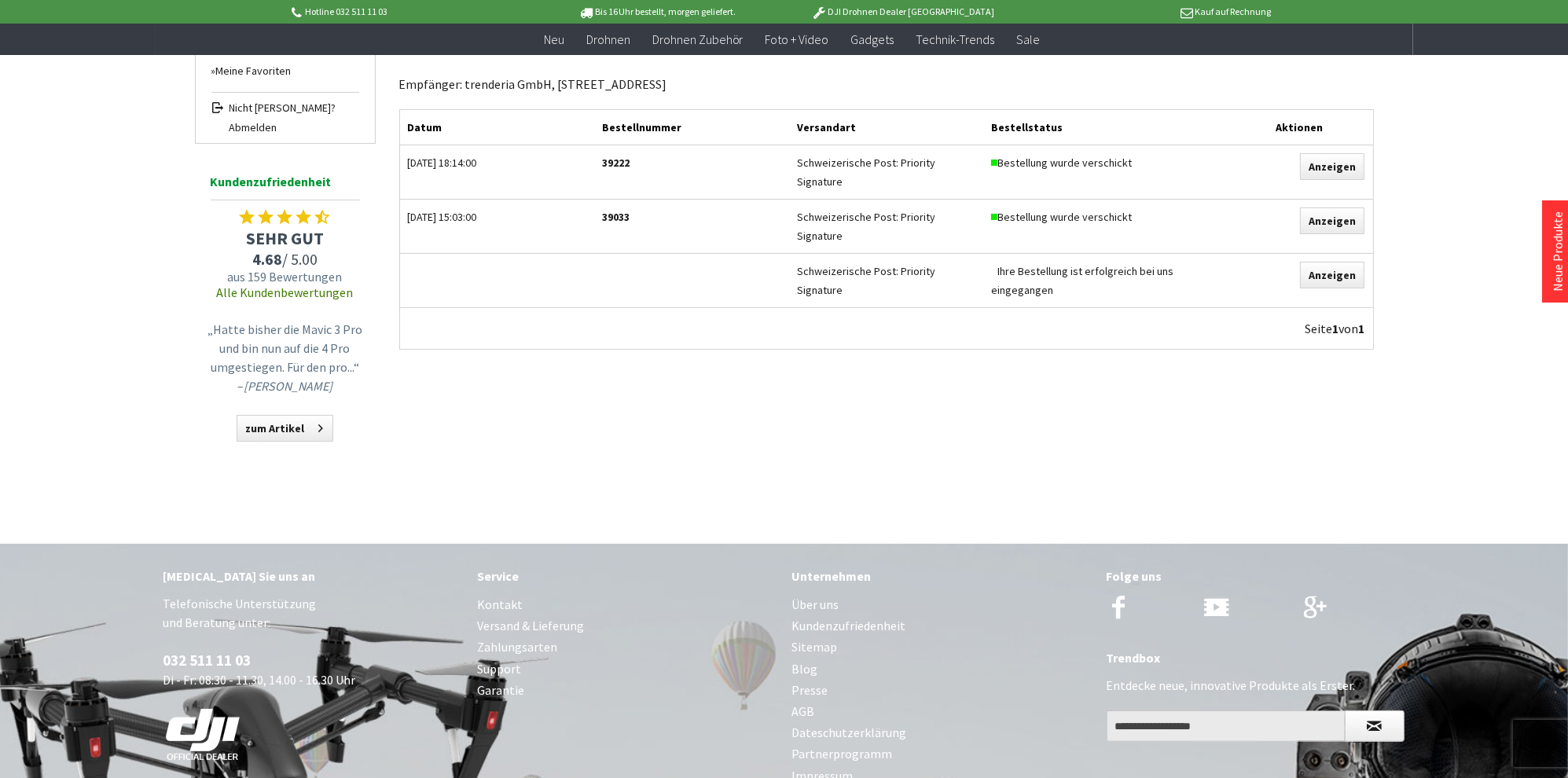
scroll to position [166, 0]
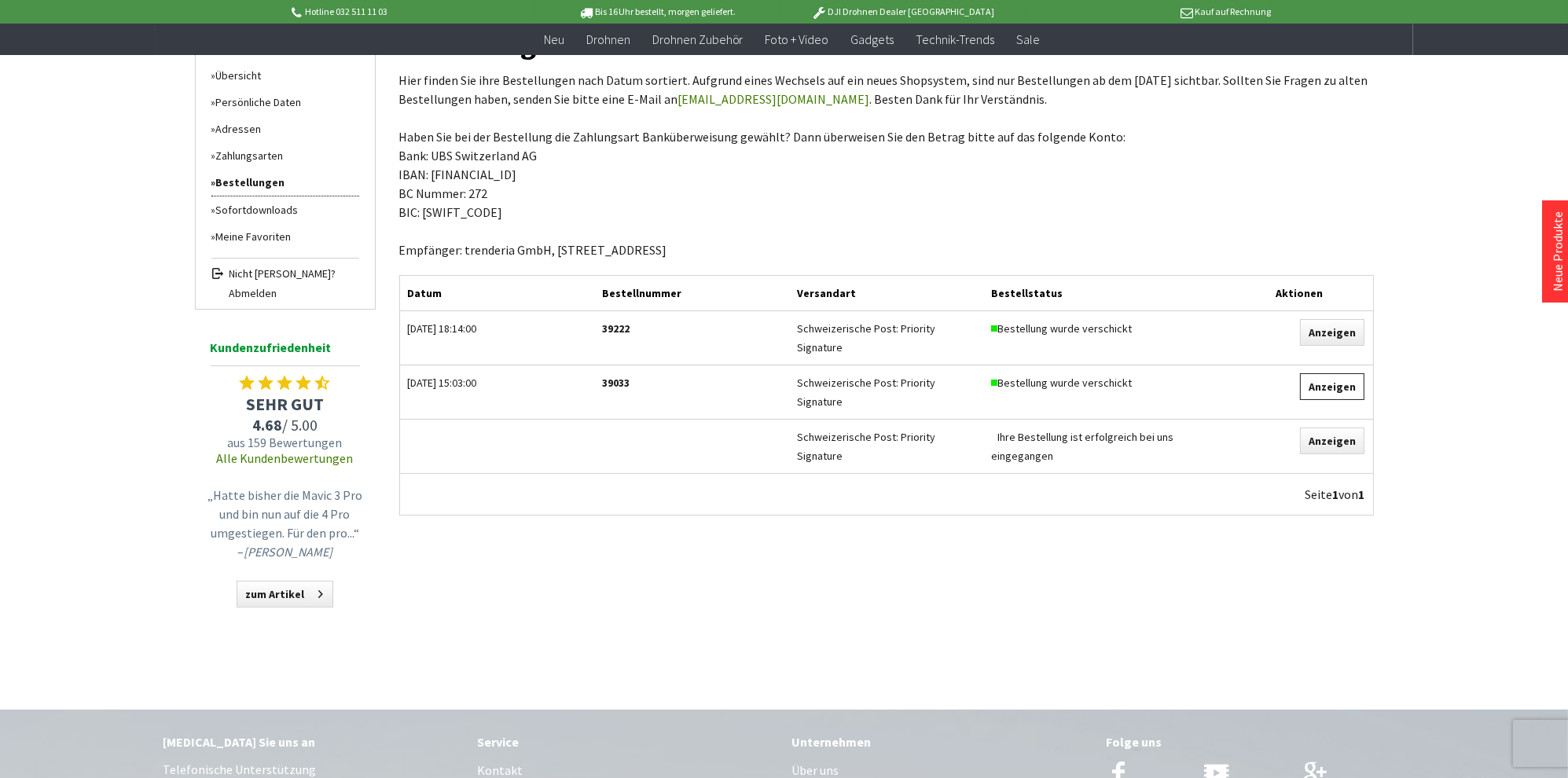
click at [1345, 382] on link "Anzeigen" at bounding box center [1332, 386] width 65 height 27
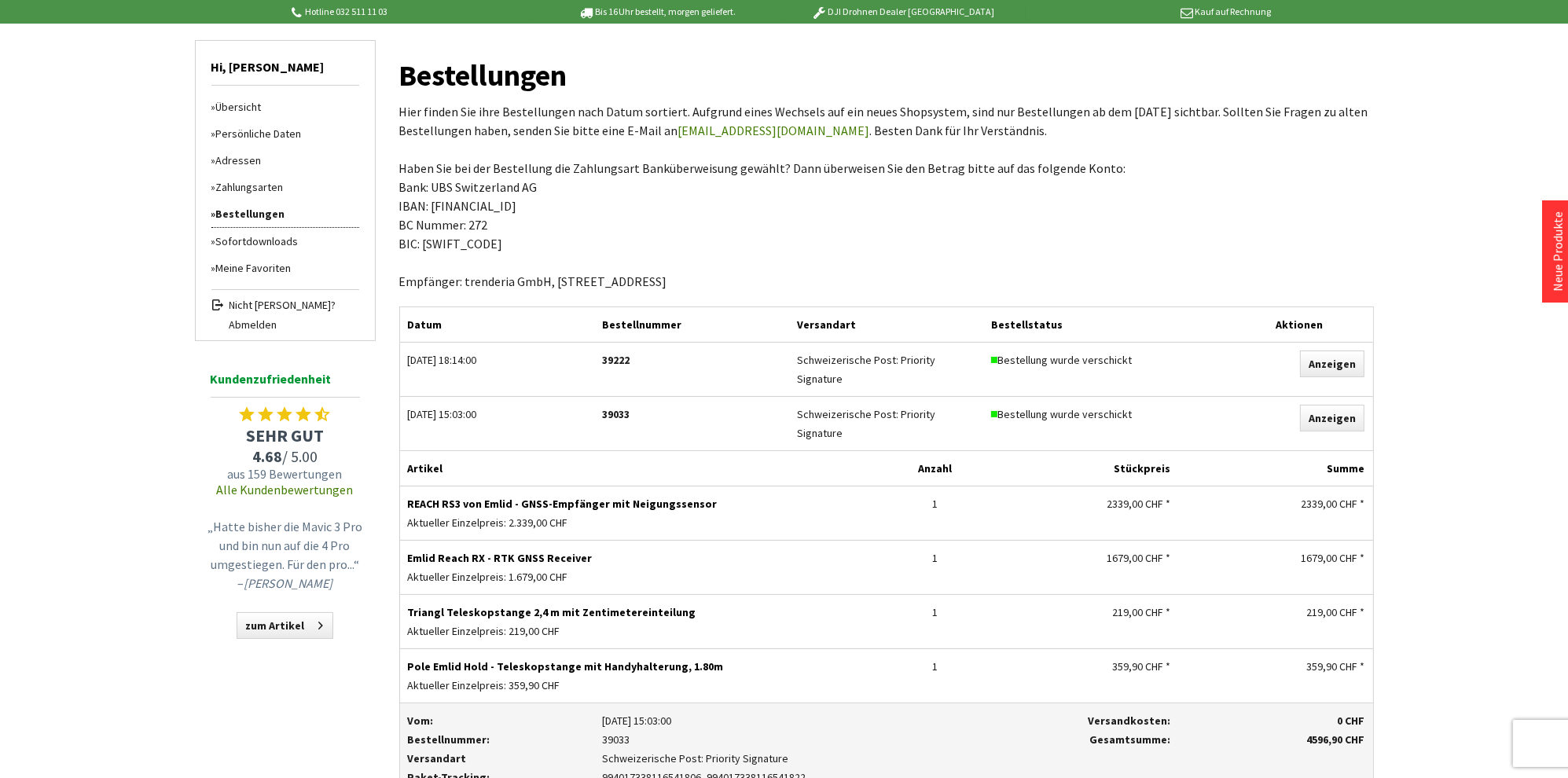
scroll to position [0, 0]
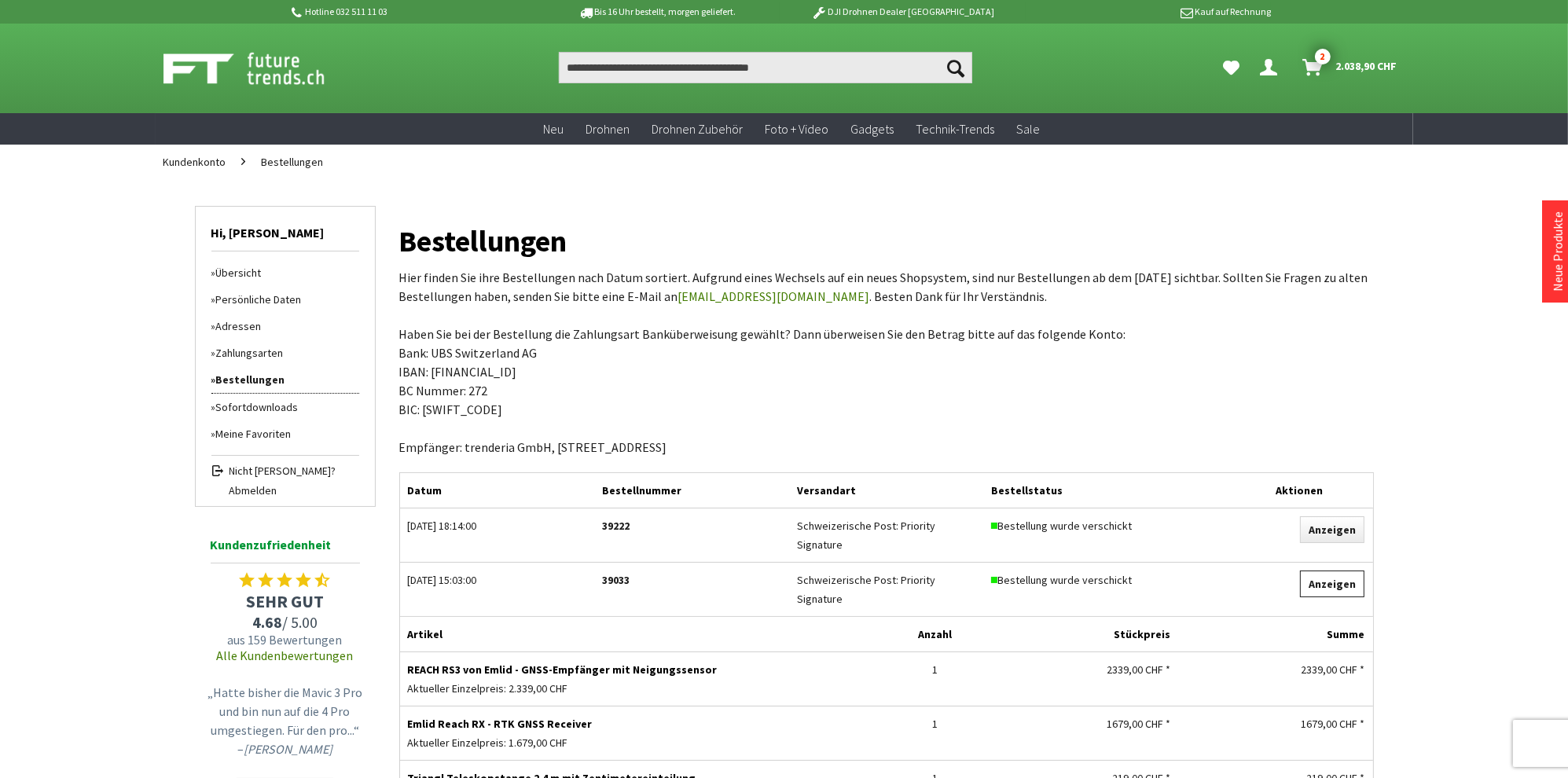
click at [1329, 571] on link "Anzeigen" at bounding box center [1332, 584] width 65 height 27
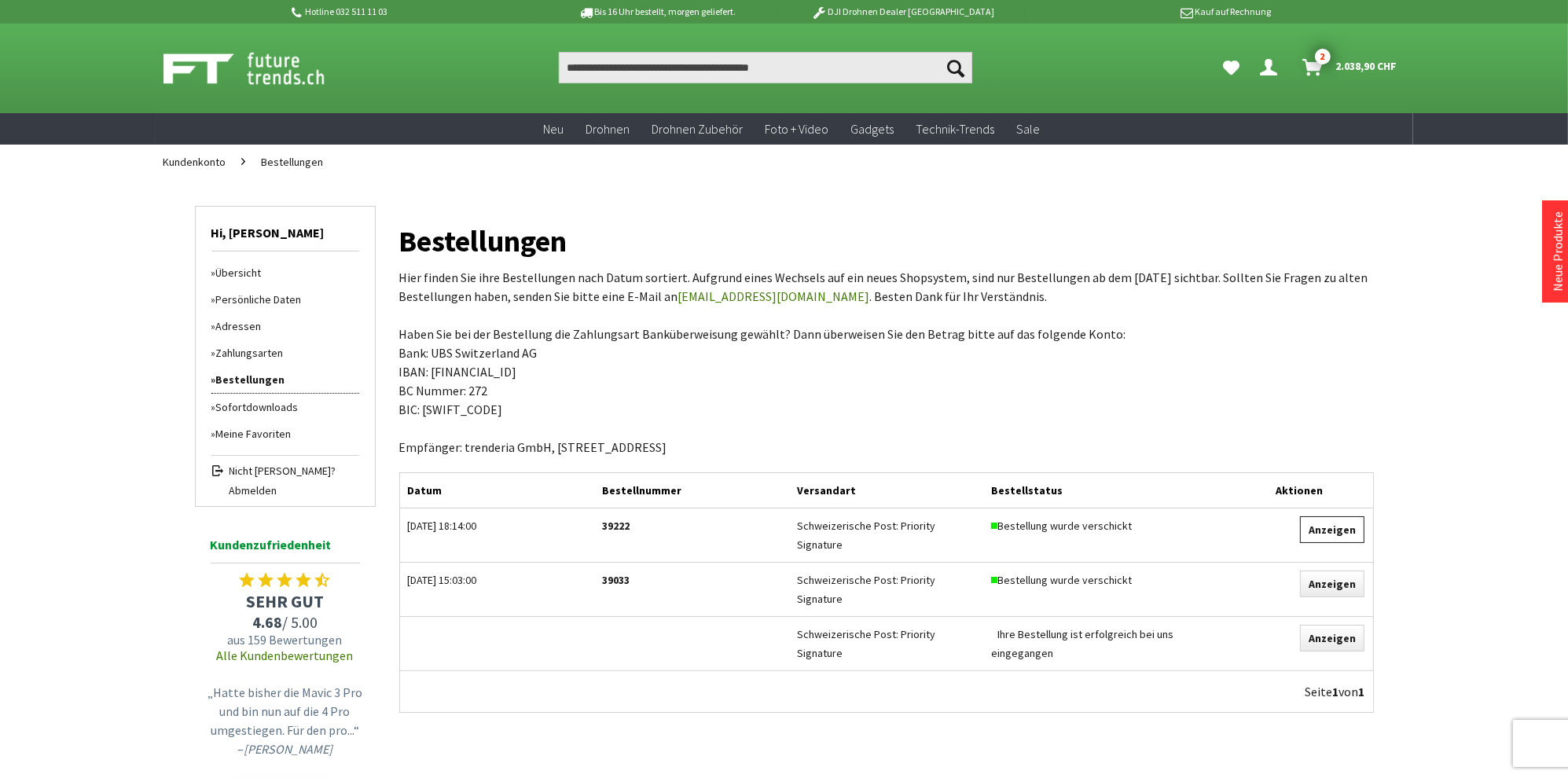
click at [1333, 536] on link "Anzeigen" at bounding box center [1332, 529] width 65 height 27
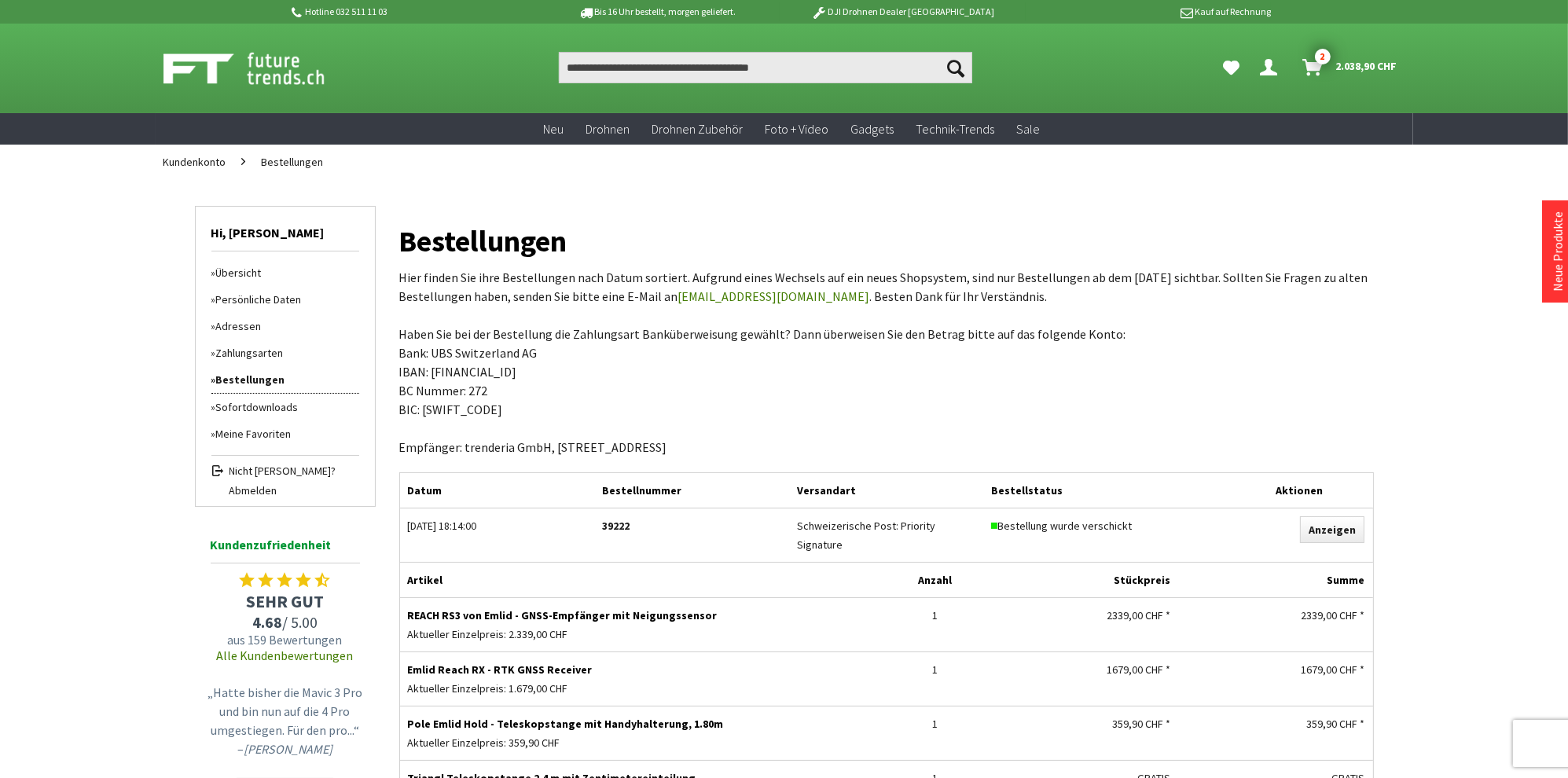
click at [1377, 63] on span "2.038,90 CHF" at bounding box center [1367, 66] width 61 height 25
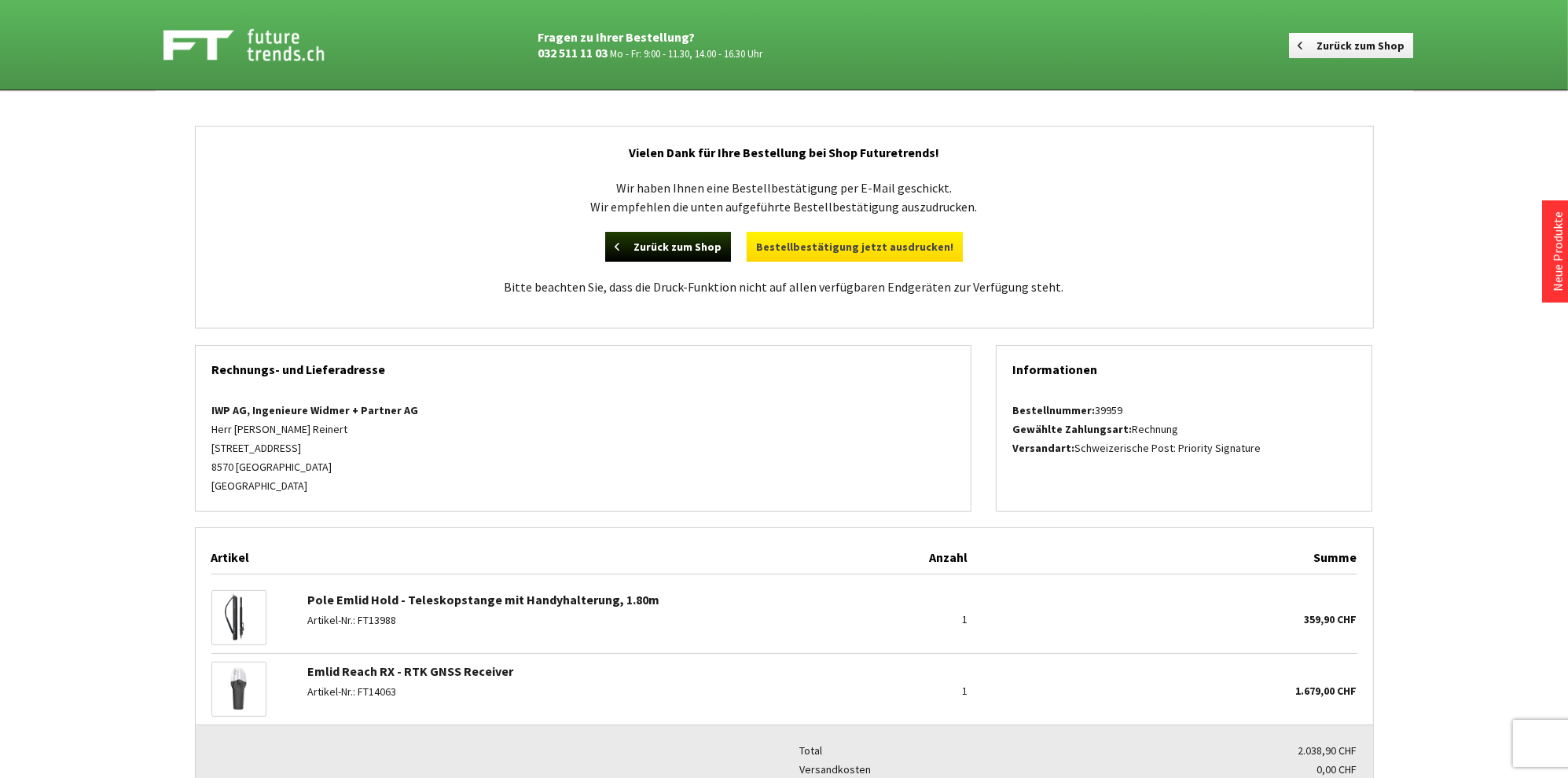
click at [869, 242] on link "Bestellbestätigung jetzt ausdrucken!" at bounding box center [855, 247] width 216 height 30
